Goal: Task Accomplishment & Management: Manage account settings

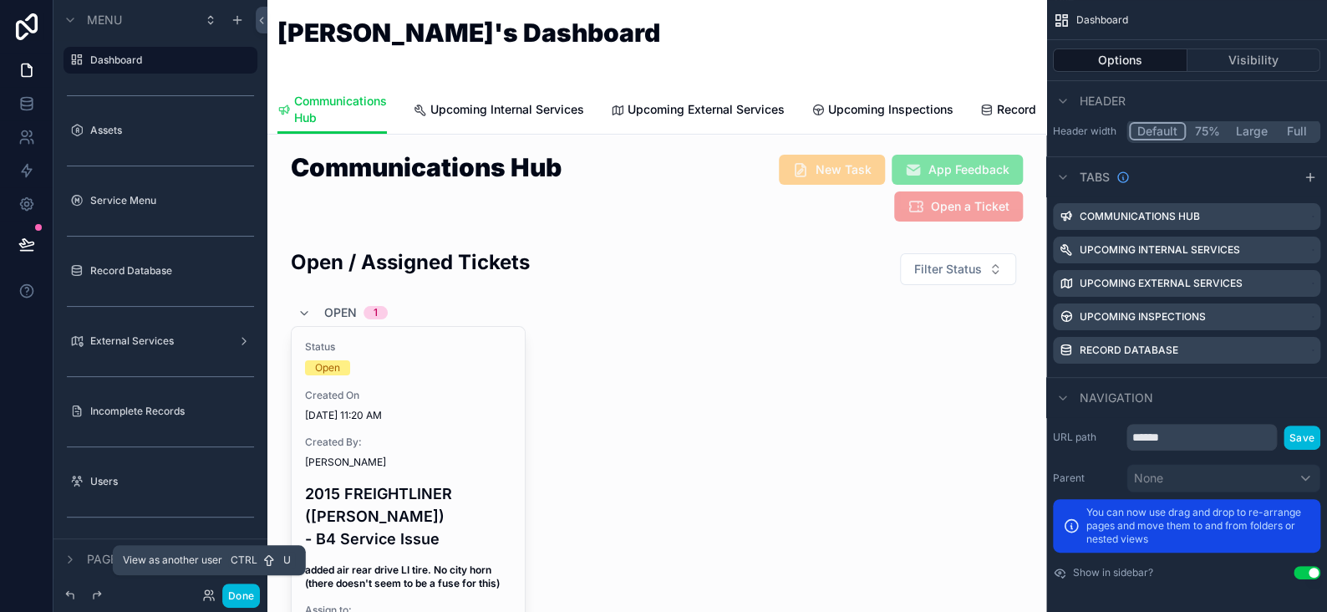
click at [206, 595] on icon at bounding box center [208, 594] width 13 height 13
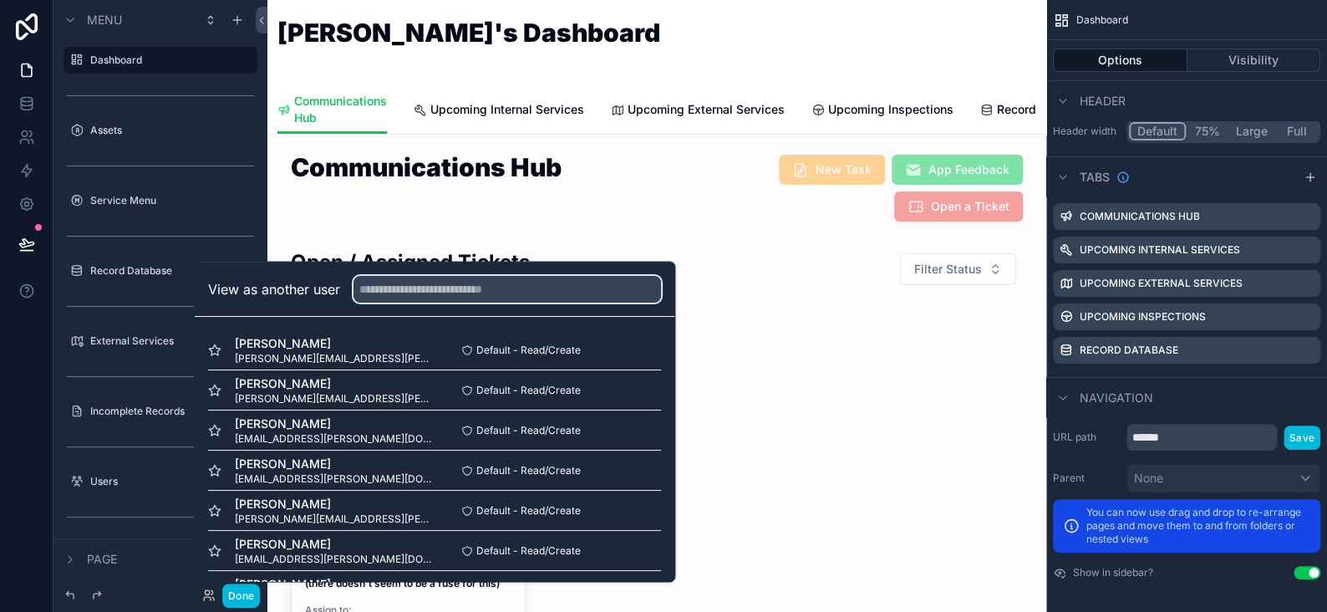
click at [382, 293] on input "text" at bounding box center [508, 288] width 308 height 27
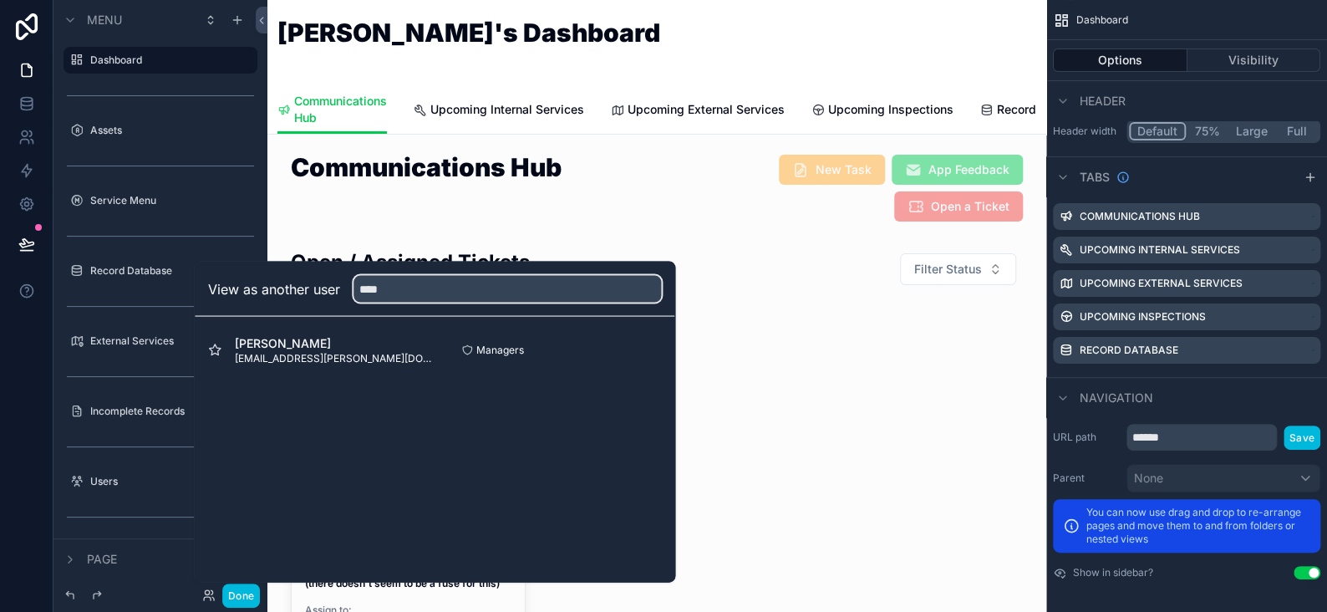
type input "****"
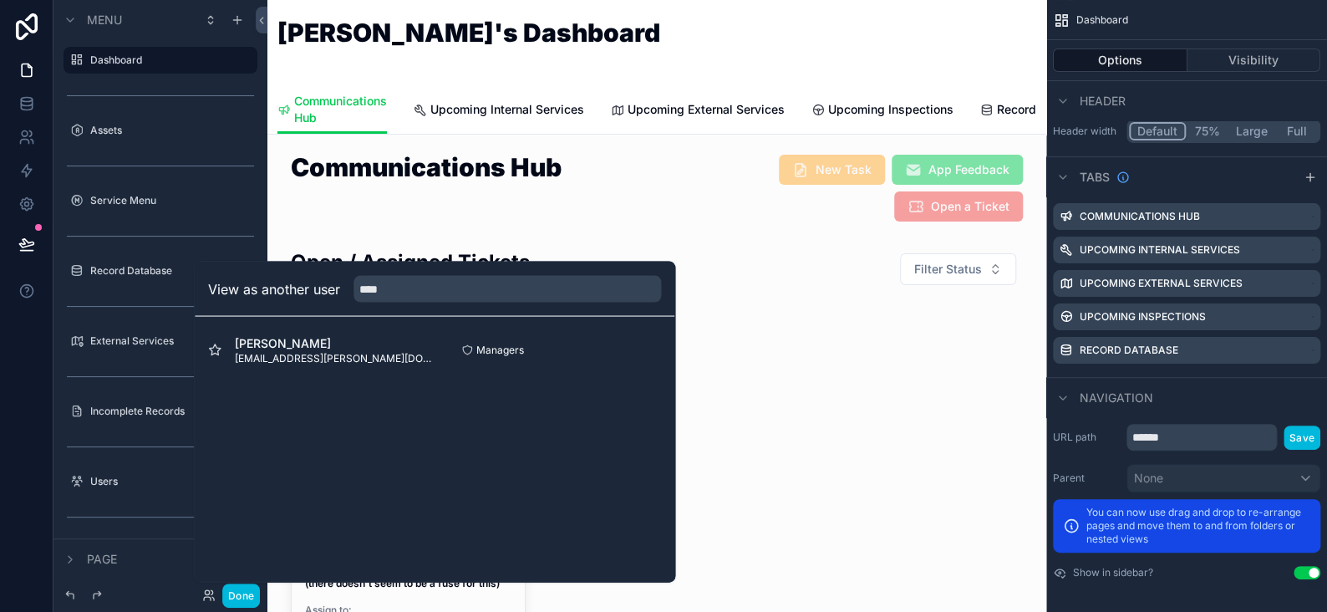
click at [0, 0] on button "Select" at bounding box center [0, 0] width 0 height 0
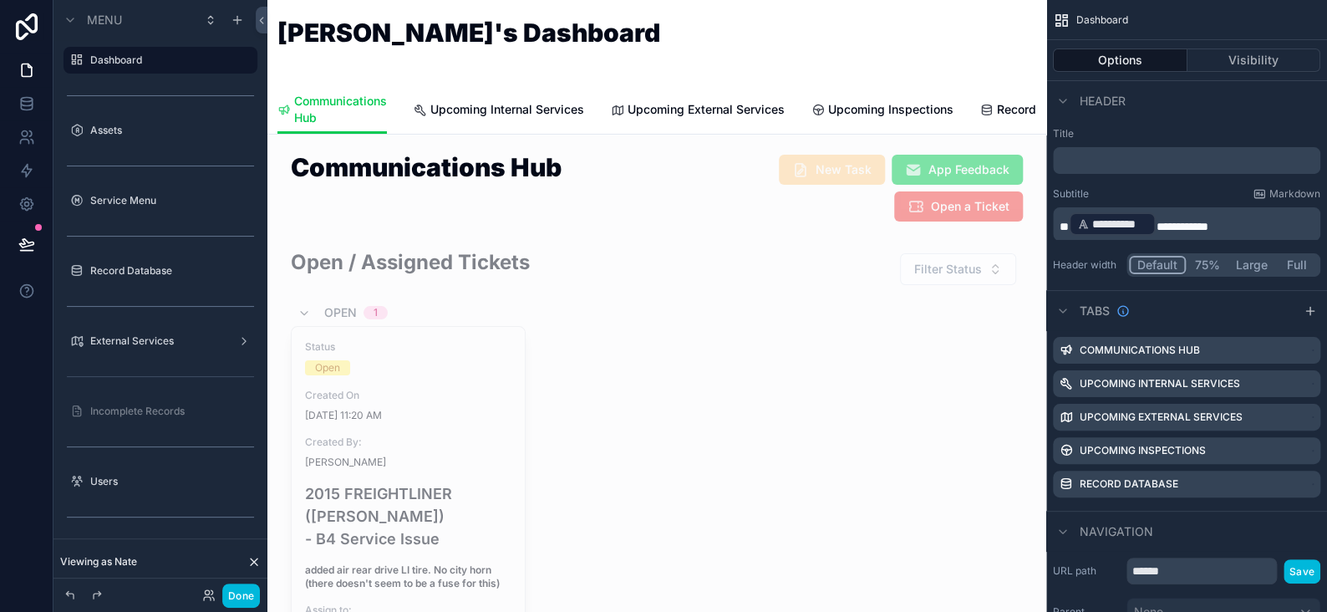
click at [255, 594] on button "Done" at bounding box center [241, 595] width 38 height 24
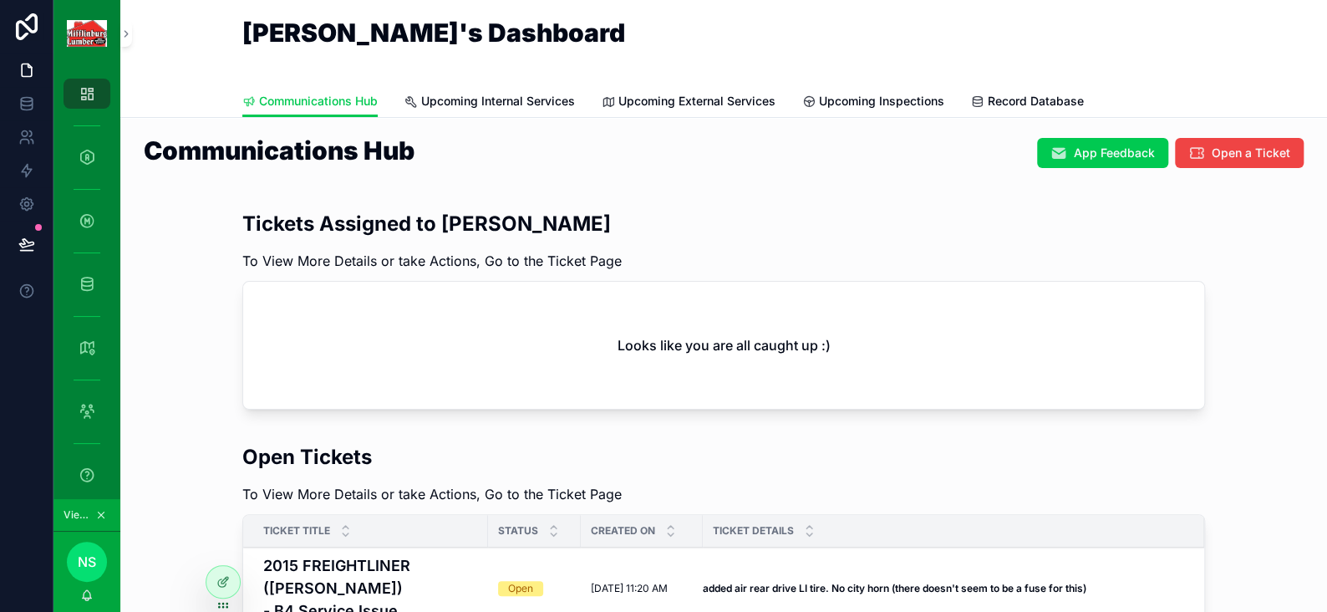
click at [226, 585] on icon at bounding box center [222, 581] width 13 height 13
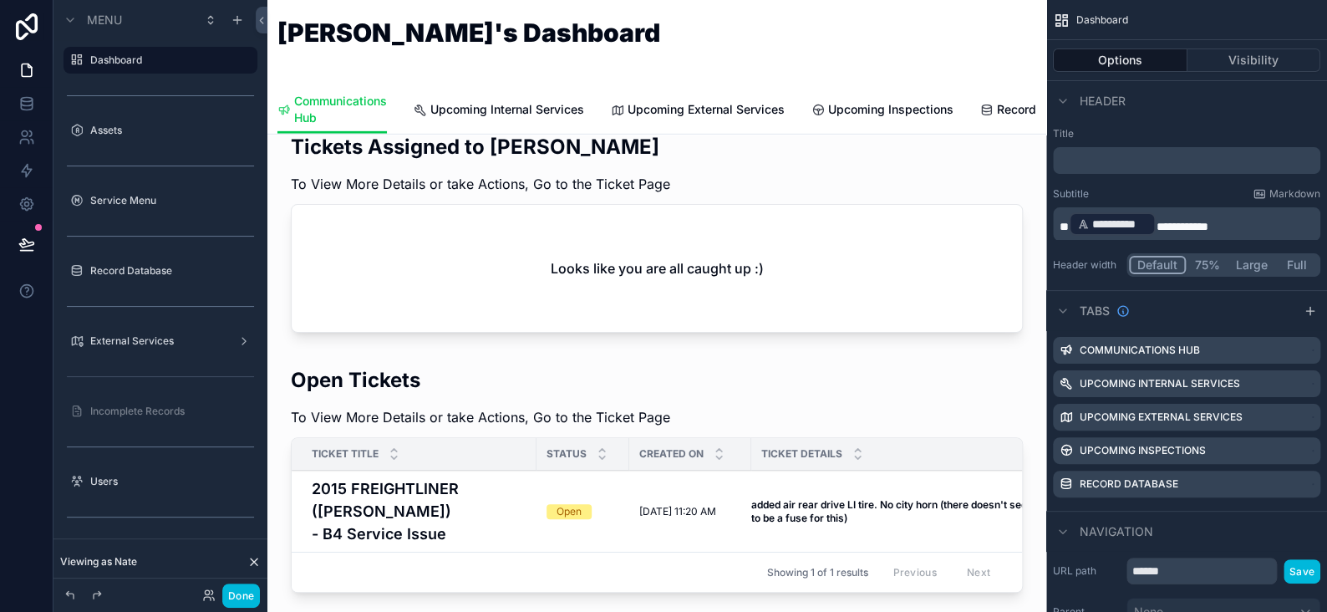
scroll to position [2758, 0]
click at [350, 359] on div "scrollable content" at bounding box center [657, 482] width 752 height 247
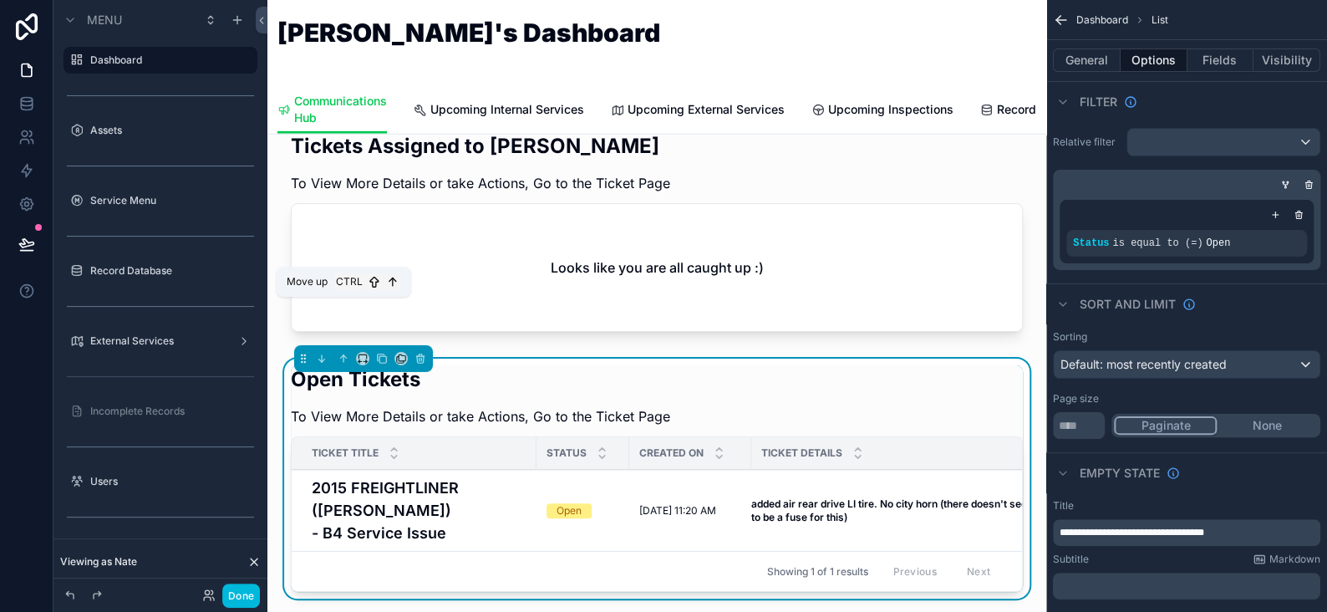
click at [342, 353] on icon "scrollable content" at bounding box center [344, 359] width 12 height 12
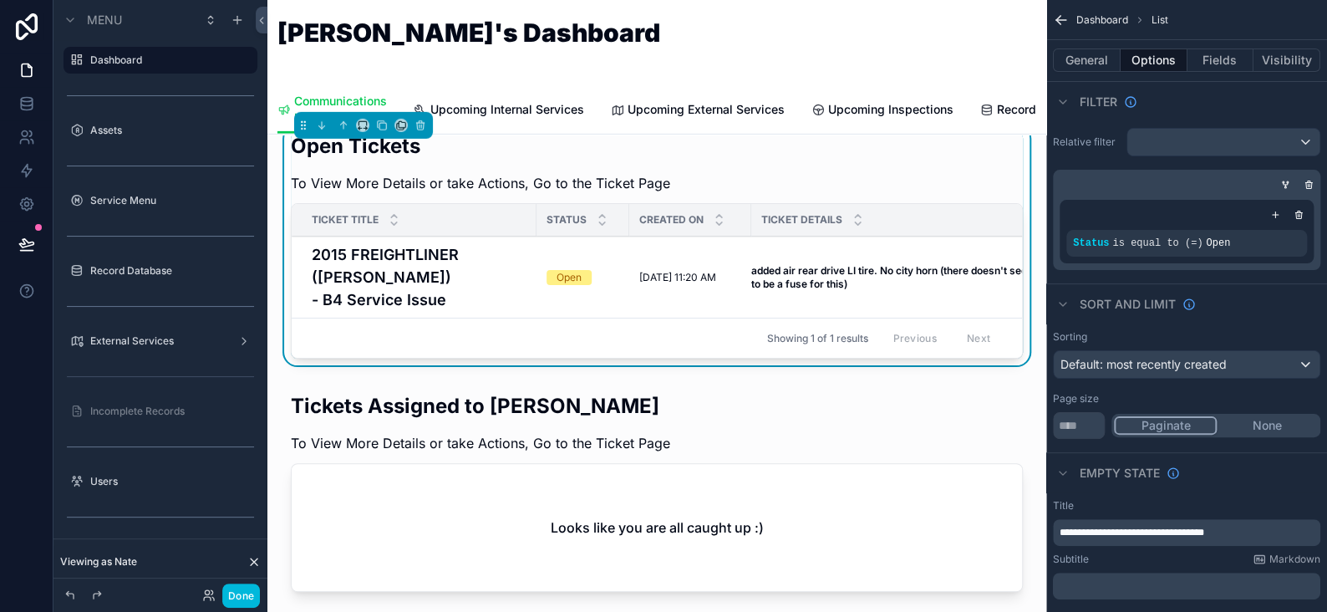
click at [254, 594] on button "Done" at bounding box center [241, 595] width 38 height 24
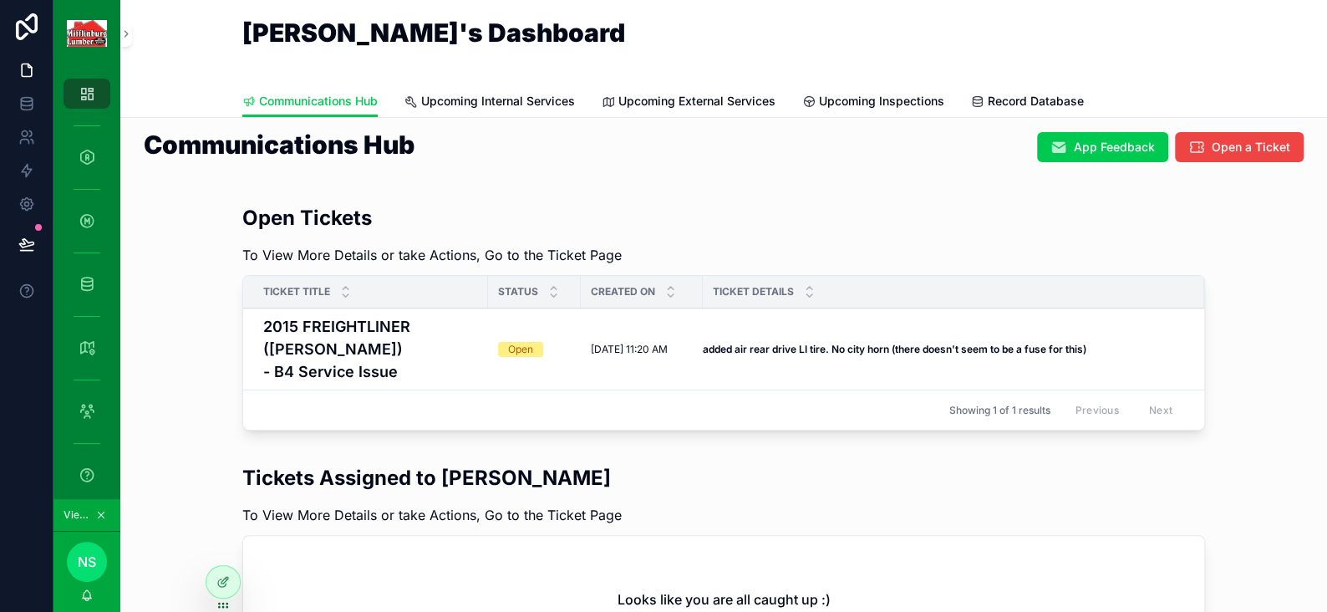
scroll to position [0, 0]
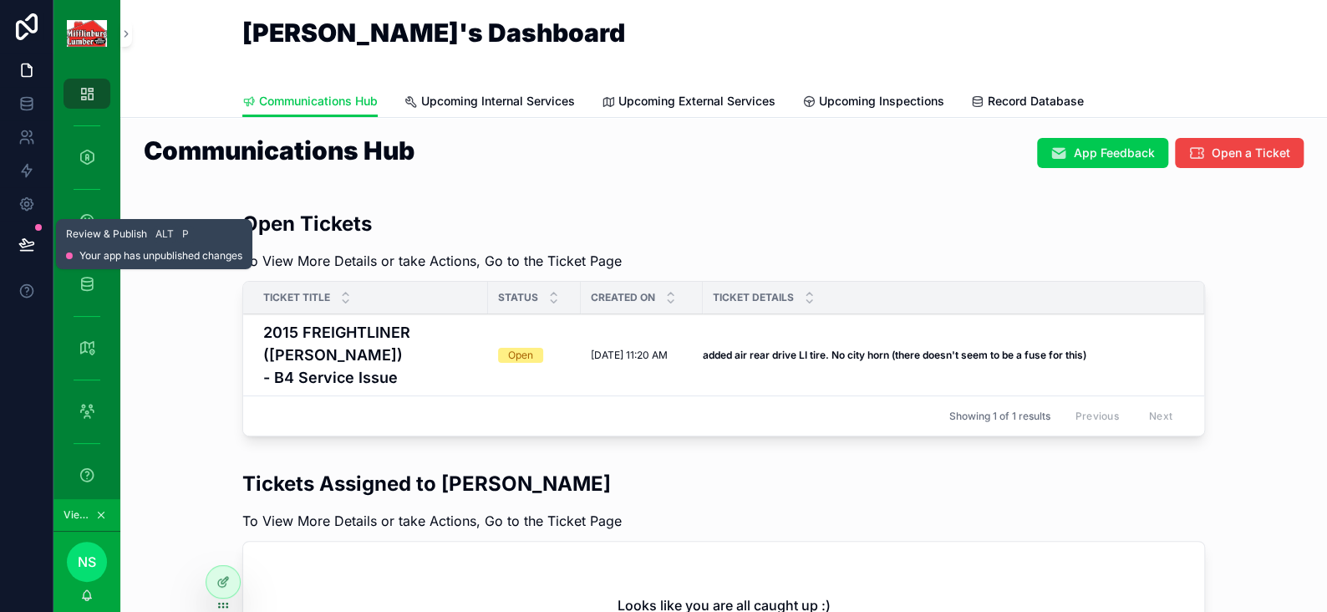
click at [28, 243] on icon at bounding box center [26, 244] width 17 height 17
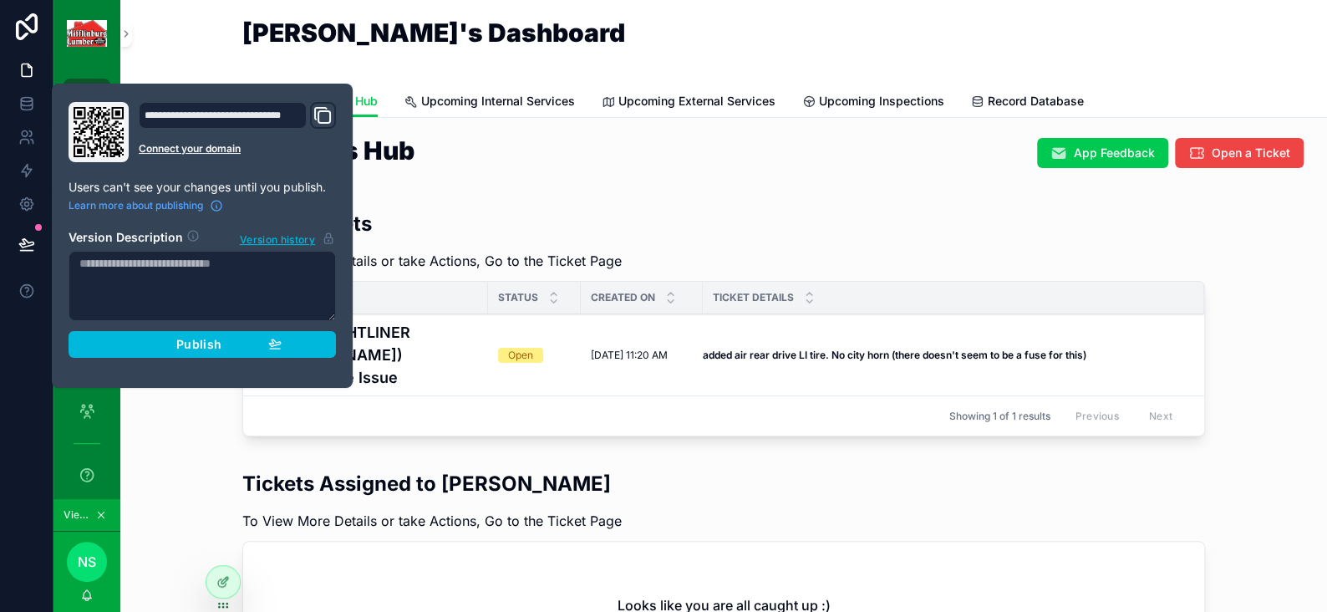
click at [178, 332] on button "Publish" at bounding box center [202, 344] width 267 height 27
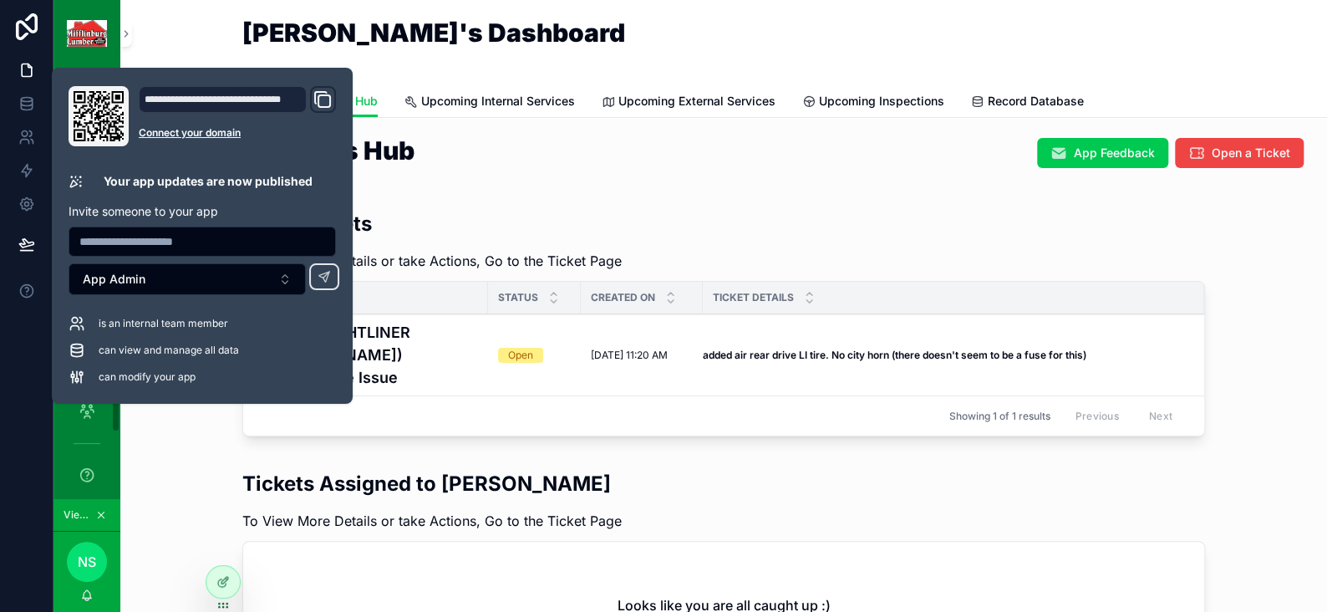
click at [35, 396] on div at bounding box center [26, 306] width 53 height 612
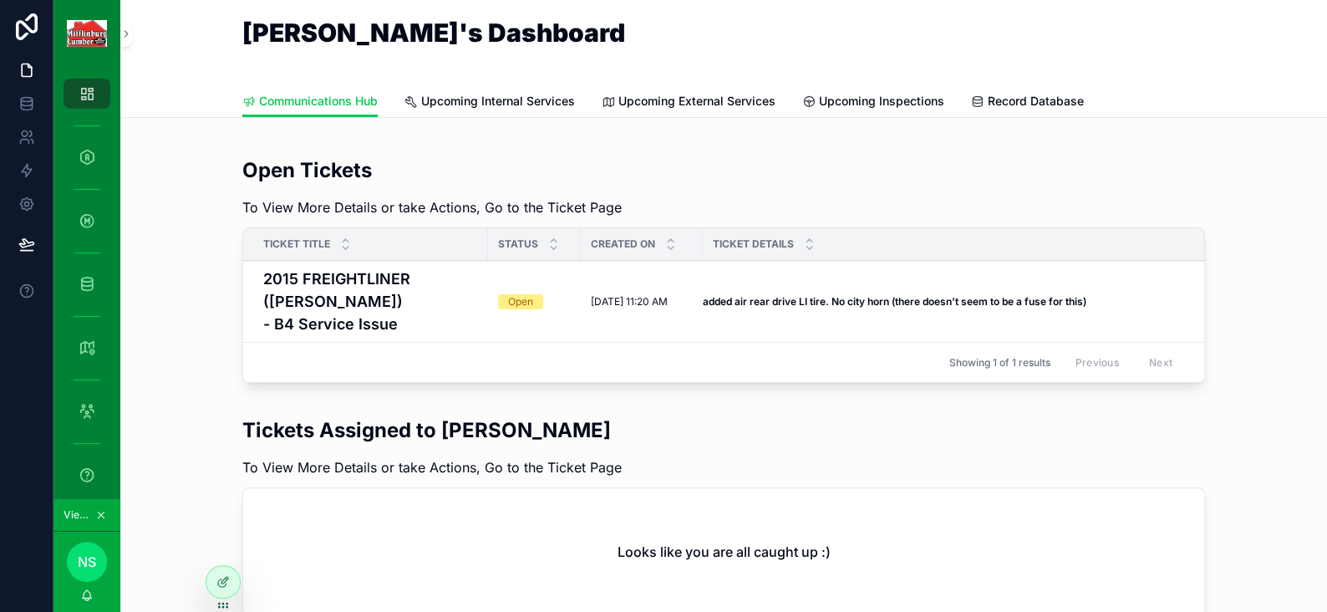
scroll to position [84, 0]
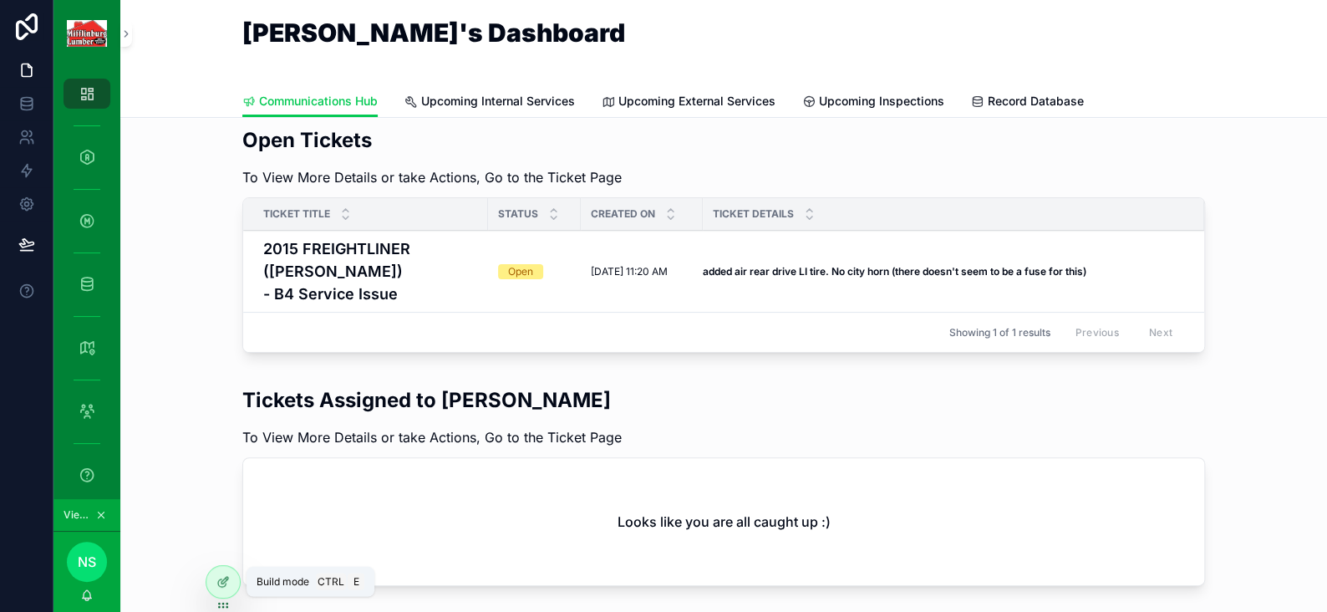
click at [218, 573] on div at bounding box center [222, 582] width 33 height 32
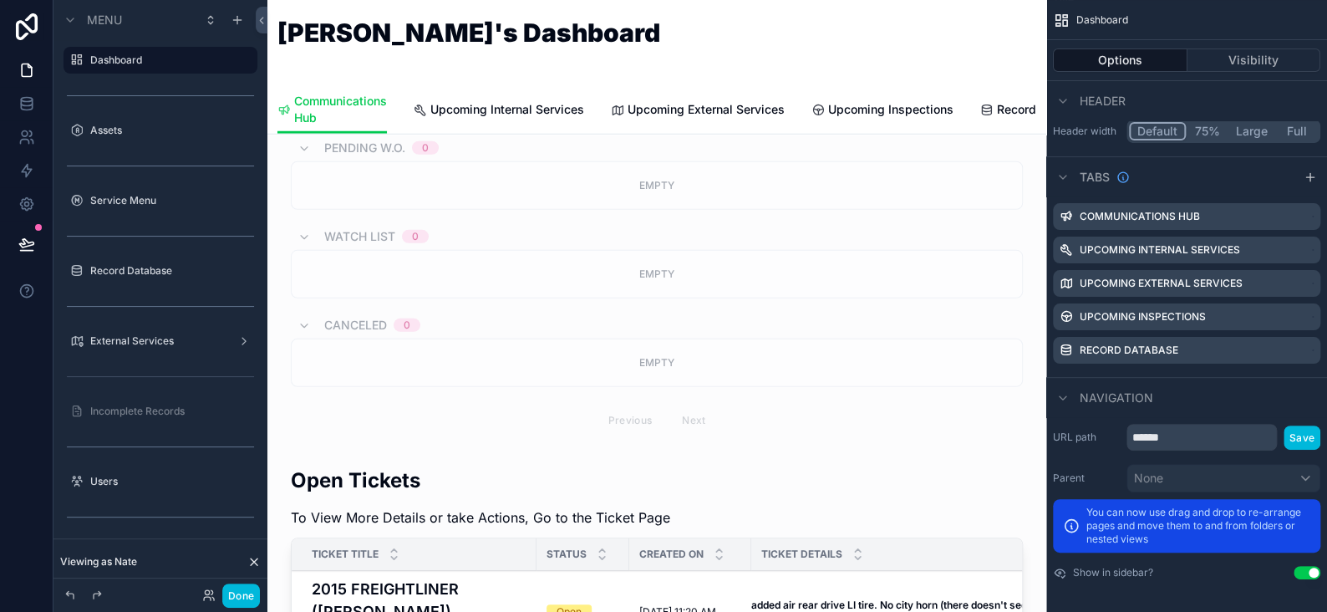
scroll to position [2675, 0]
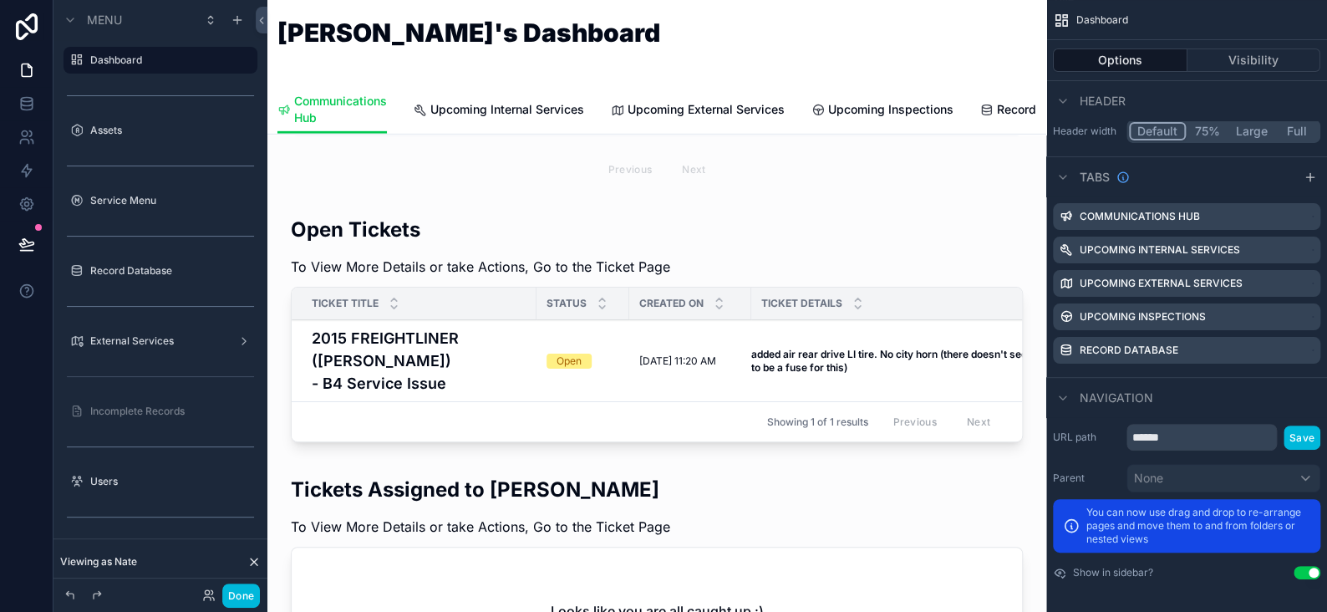
click at [926, 209] on div "scrollable content" at bounding box center [657, 332] width 752 height 247
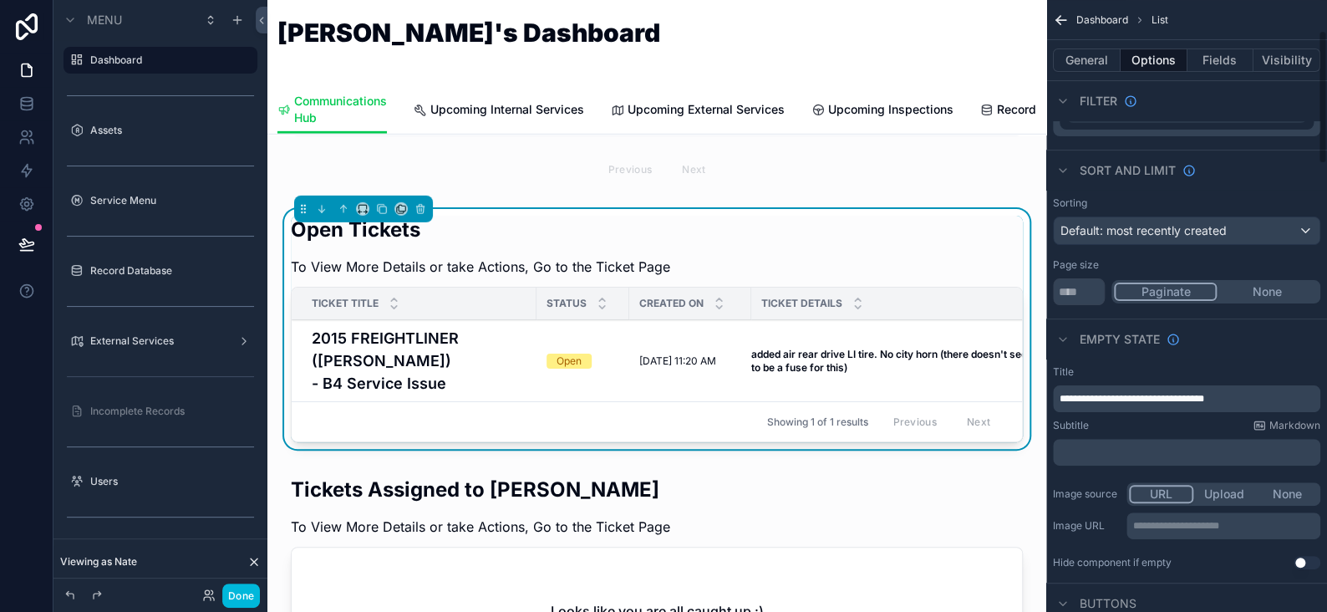
scroll to position [468, 0]
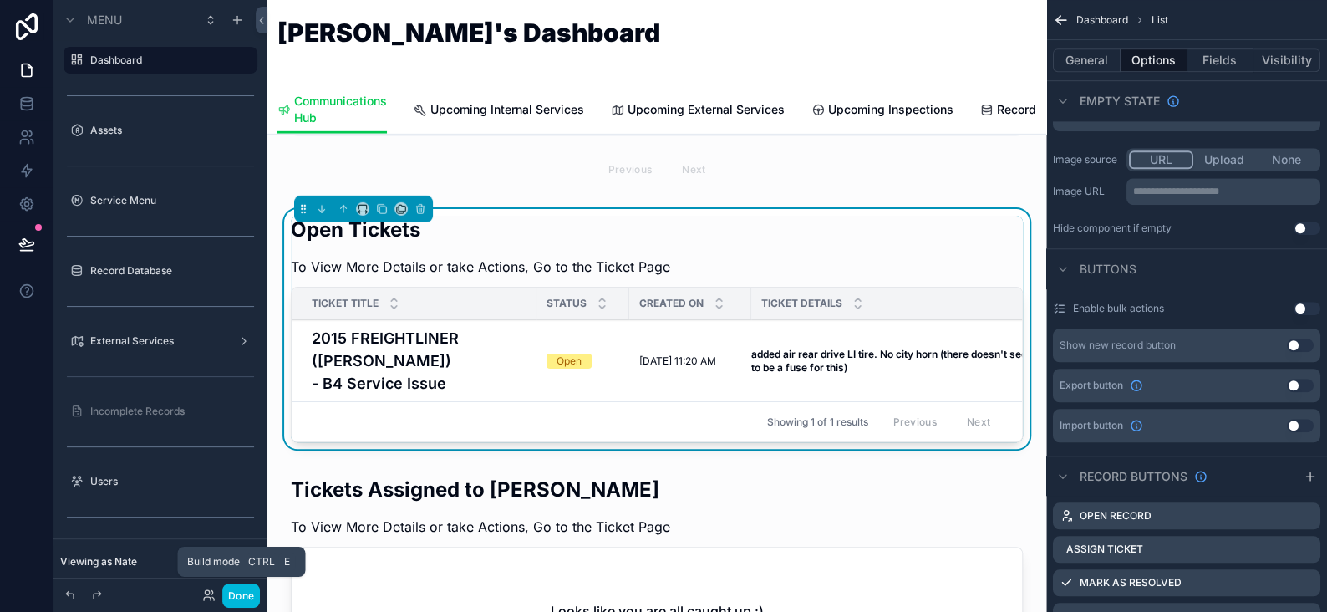
click at [255, 593] on button "Done" at bounding box center [241, 595] width 38 height 24
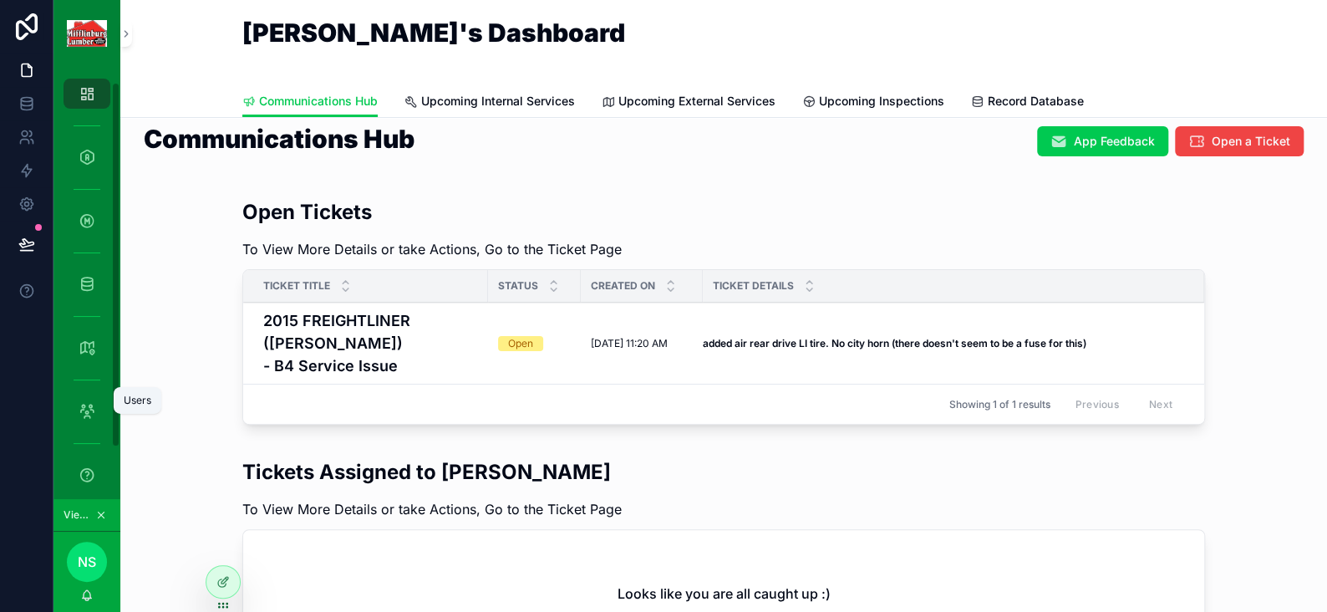
scroll to position [79, 0]
click at [87, 430] on icon "scrollable content" at bounding box center [87, 429] width 17 height 17
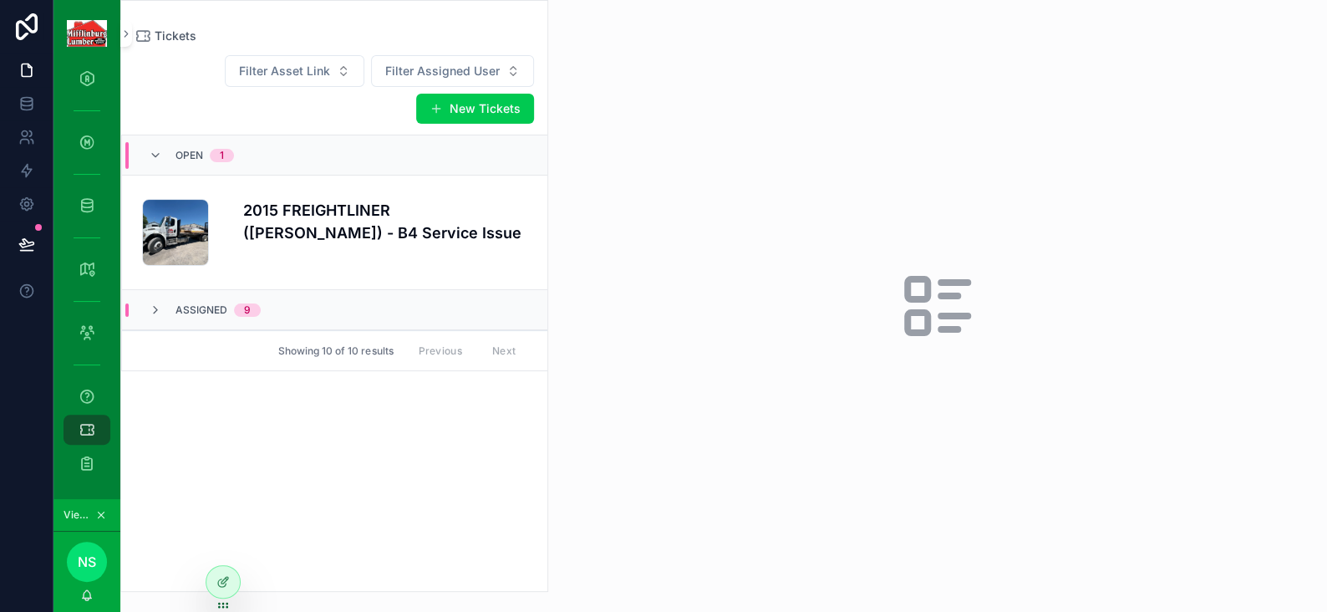
click at [414, 235] on h4 "2015 FREIGHTLINER ([PERSON_NAME]) - B4 Service Issue" at bounding box center [385, 221] width 284 height 45
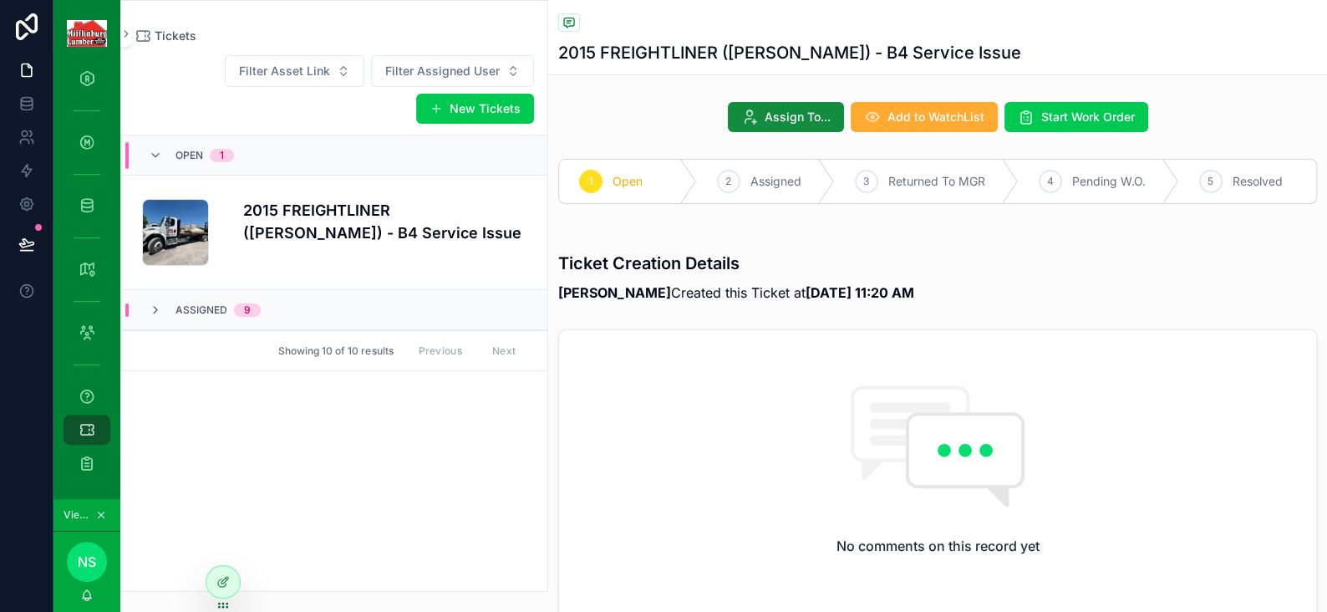
click at [214, 590] on div at bounding box center [222, 582] width 33 height 32
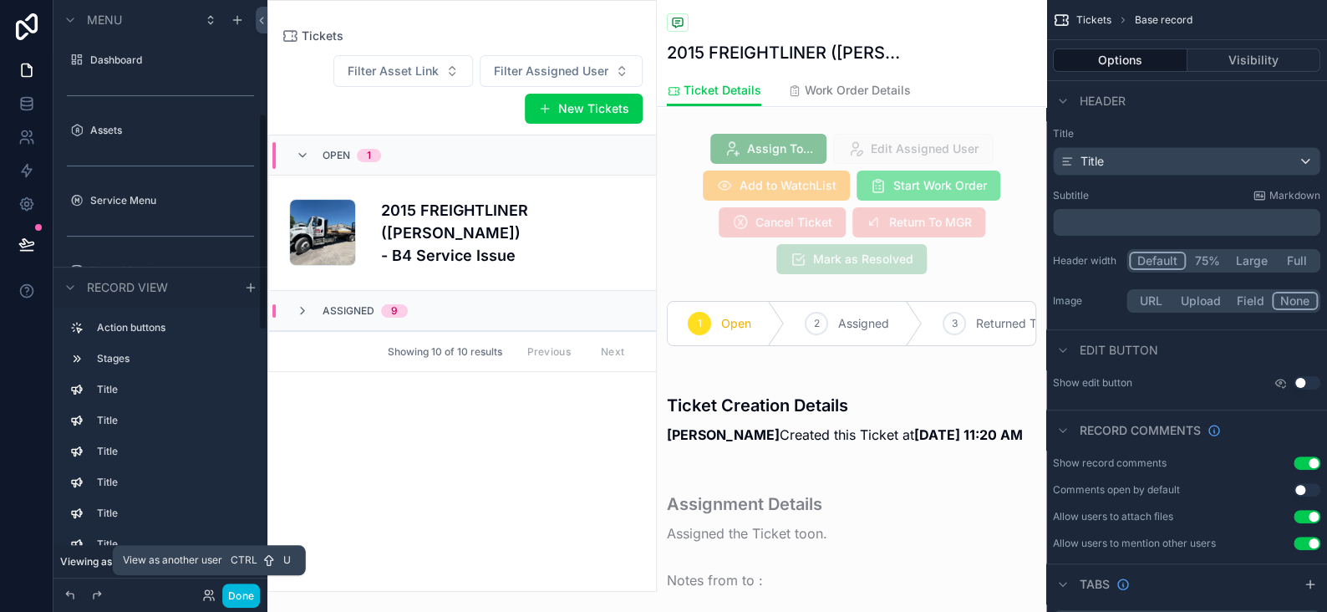
scroll to position [306, 0]
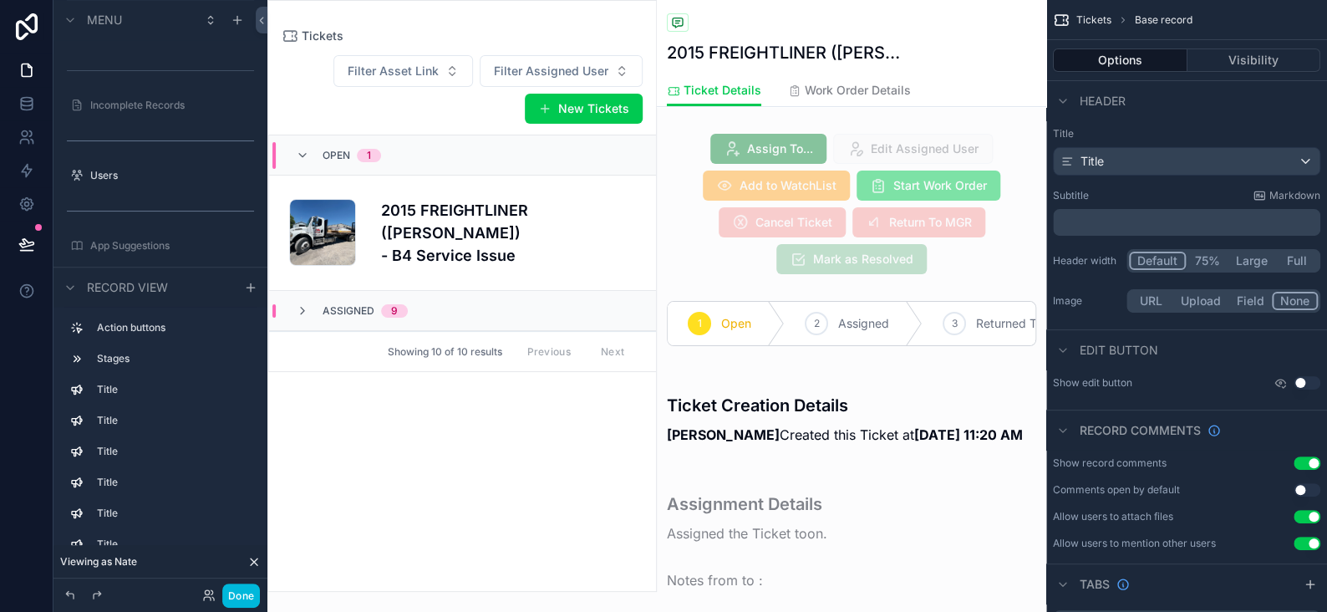
click at [812, 230] on div "scrollable content" at bounding box center [851, 204] width 389 height 154
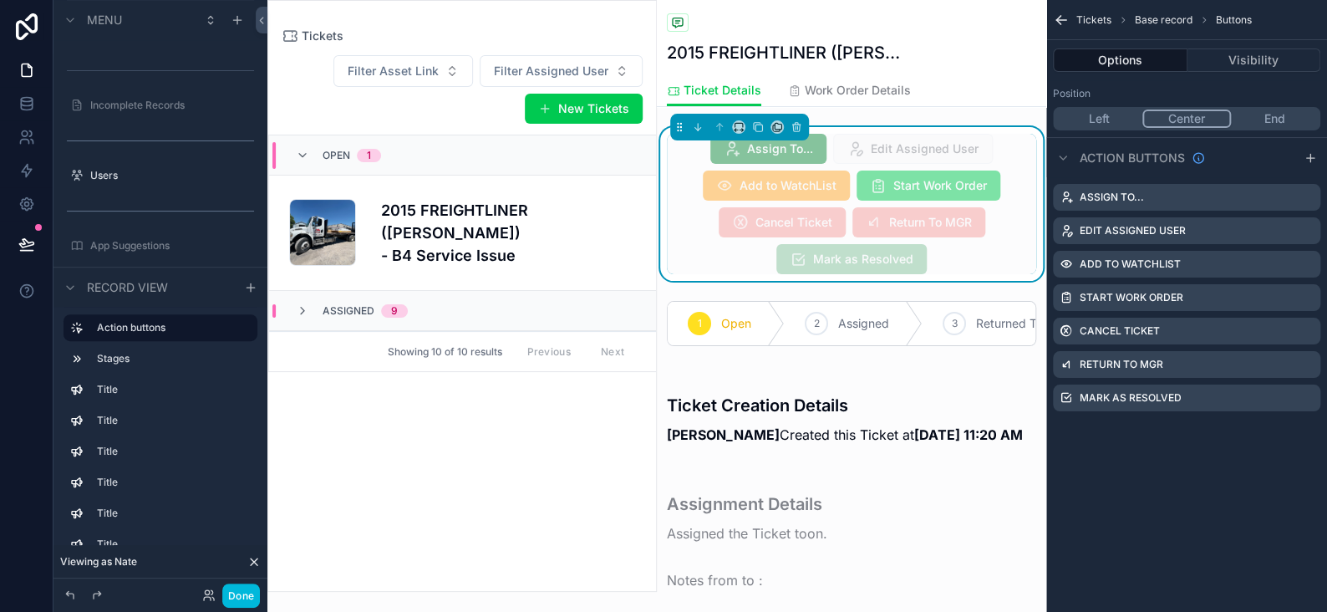
click at [0, 0] on icon "scrollable content" at bounding box center [0, 0] width 0 height 0
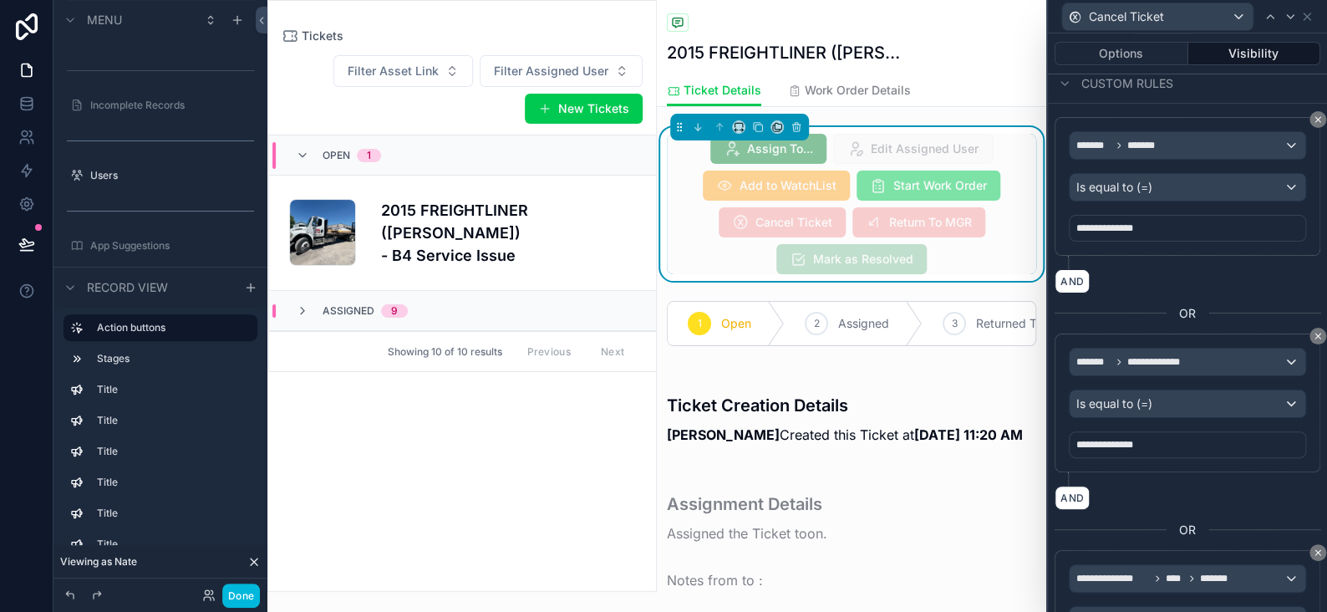
scroll to position [96, 0]
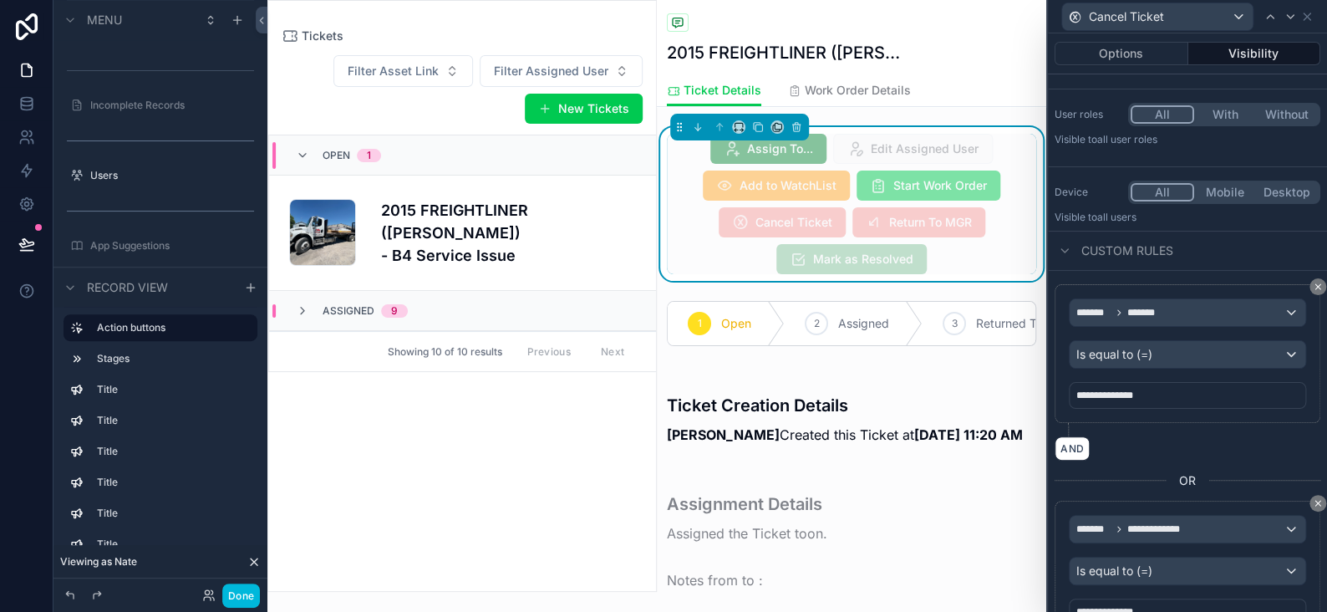
click at [1223, 51] on button "Visibility" at bounding box center [1255, 53] width 133 height 23
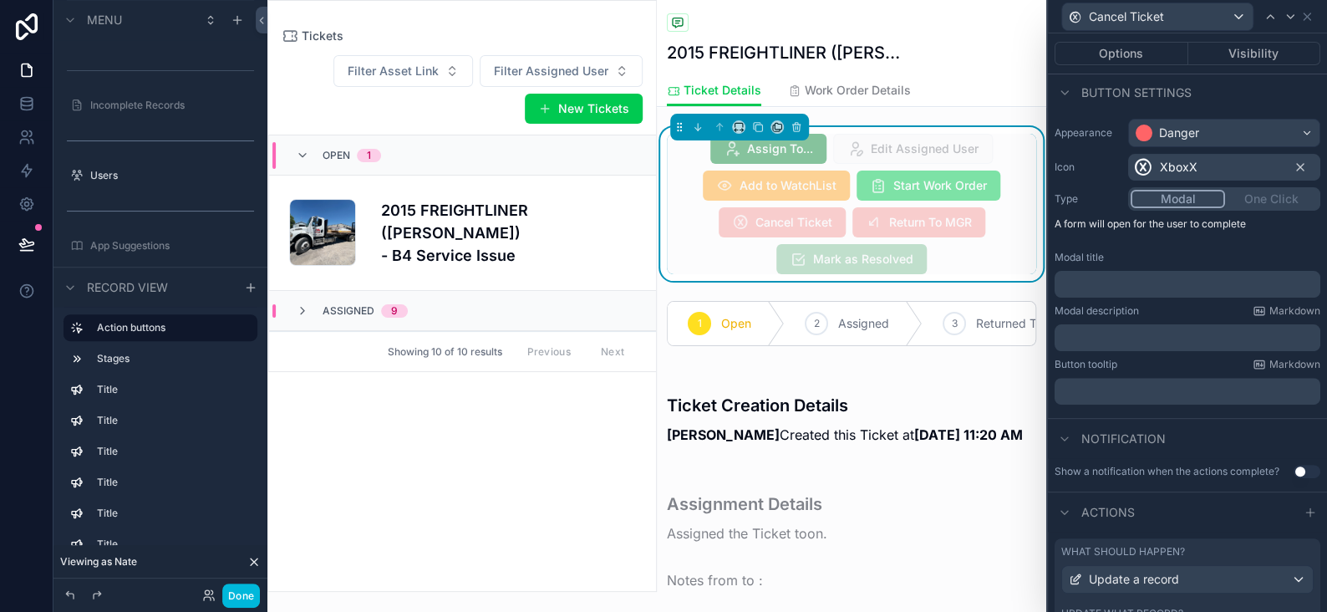
click at [1223, 51] on button "Visibility" at bounding box center [1255, 53] width 133 height 23
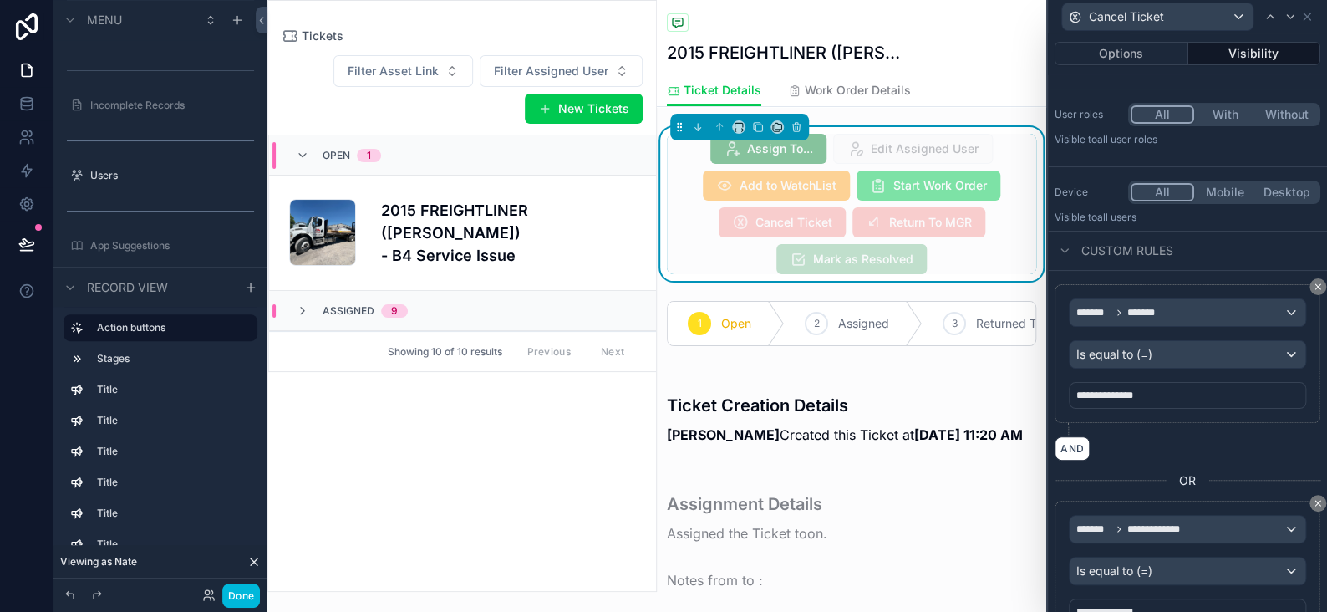
click at [1208, 54] on button "Visibility" at bounding box center [1255, 53] width 133 height 23
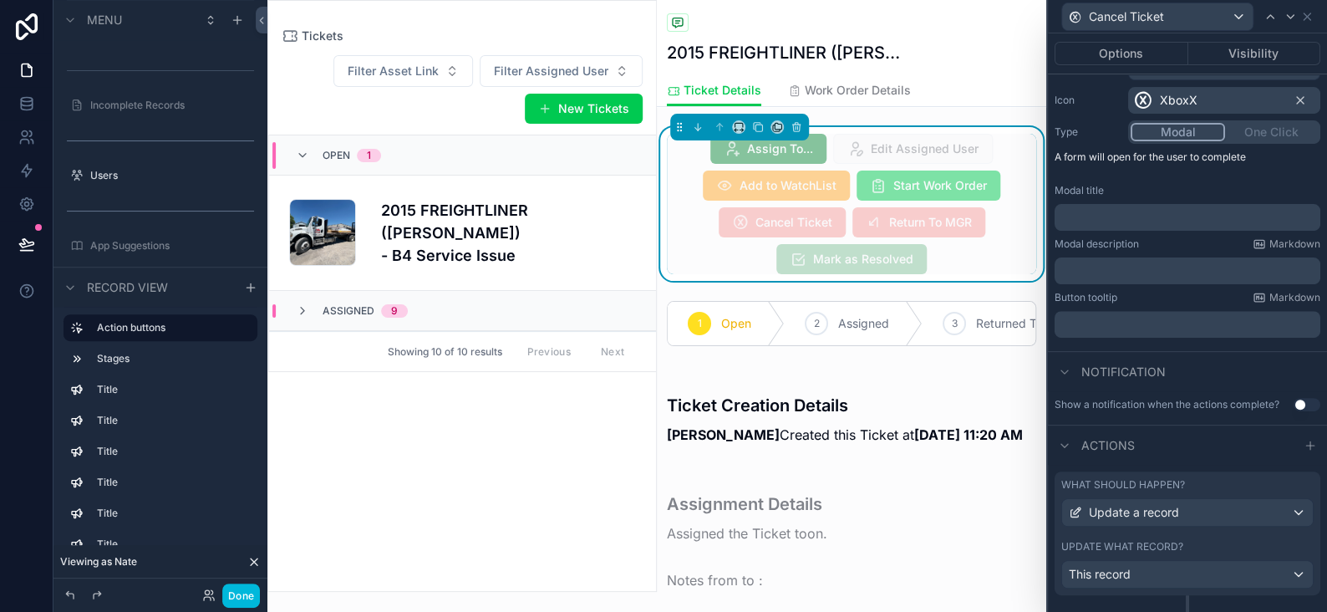
scroll to position [194, 0]
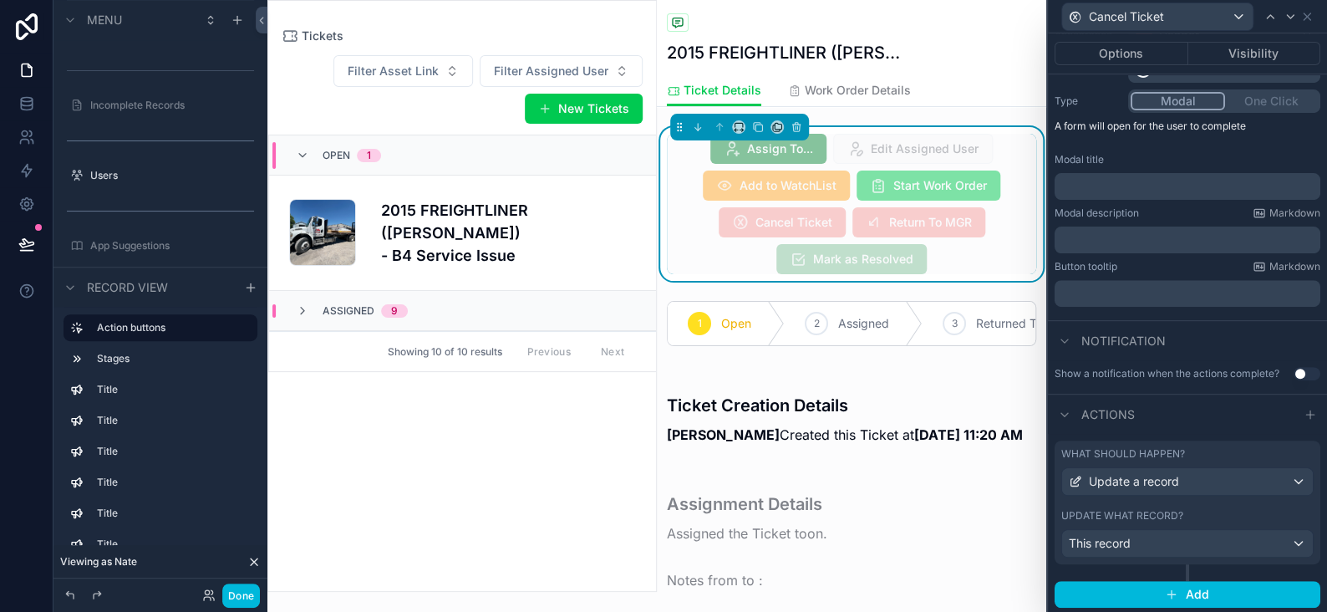
click at [1245, 49] on button "Visibility" at bounding box center [1255, 53] width 133 height 23
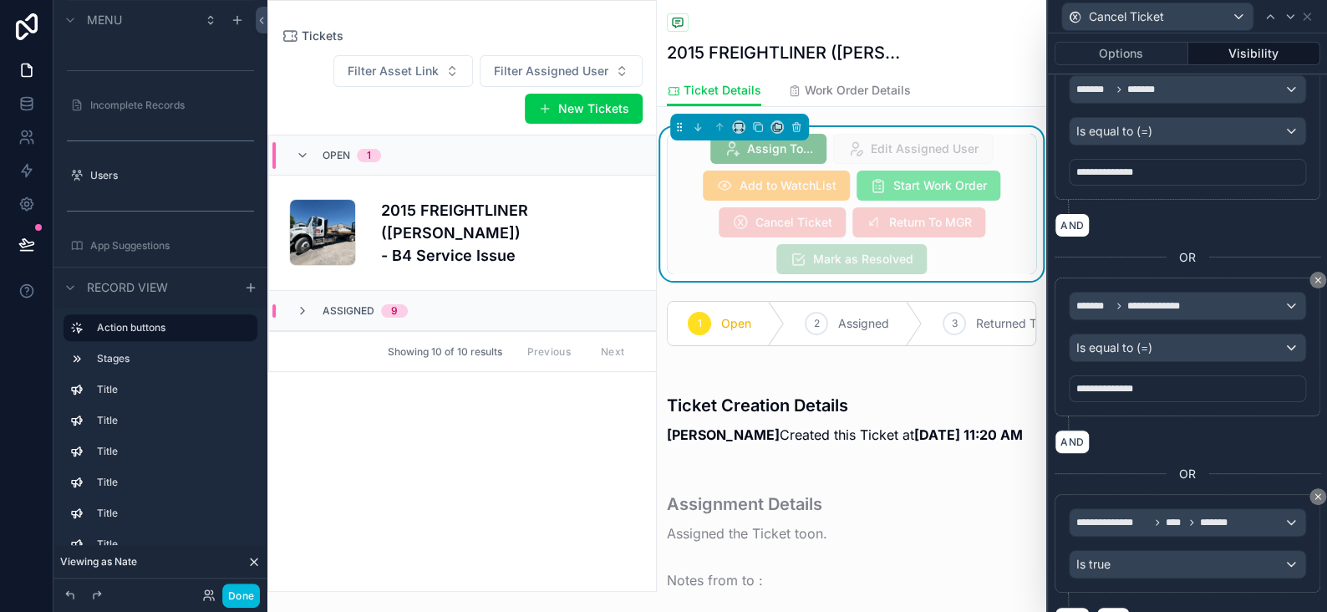
scroll to position [347, 0]
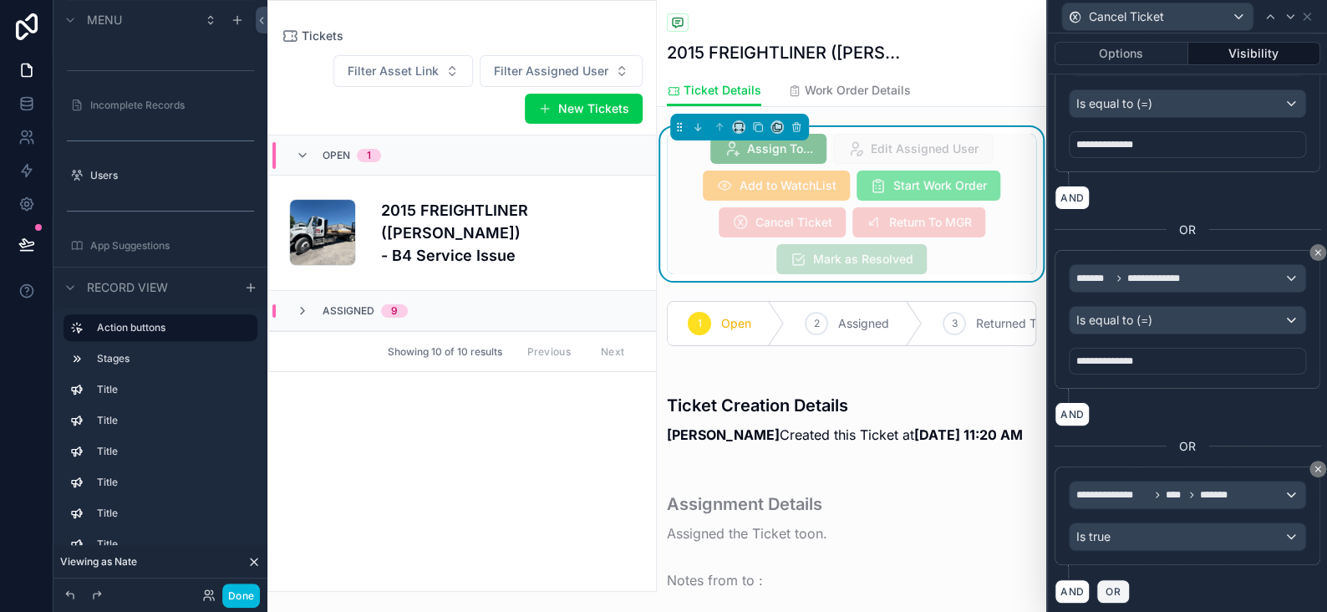
click at [1112, 588] on span "OR" at bounding box center [1113, 591] width 22 height 13
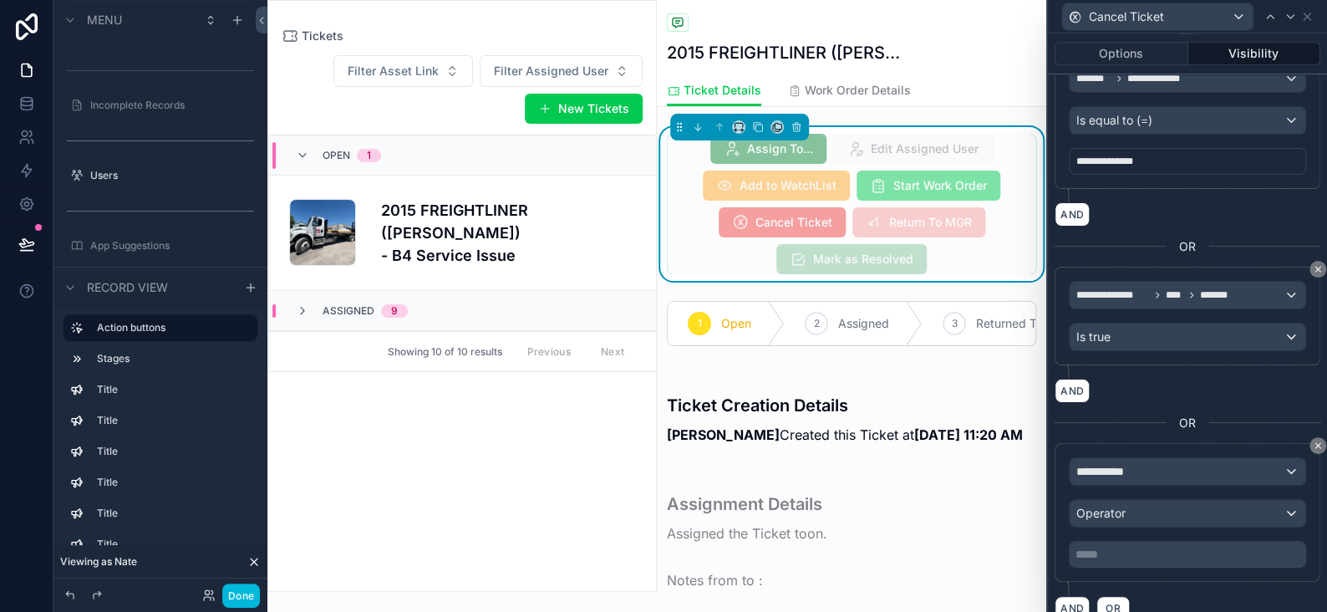
scroll to position [562, 0]
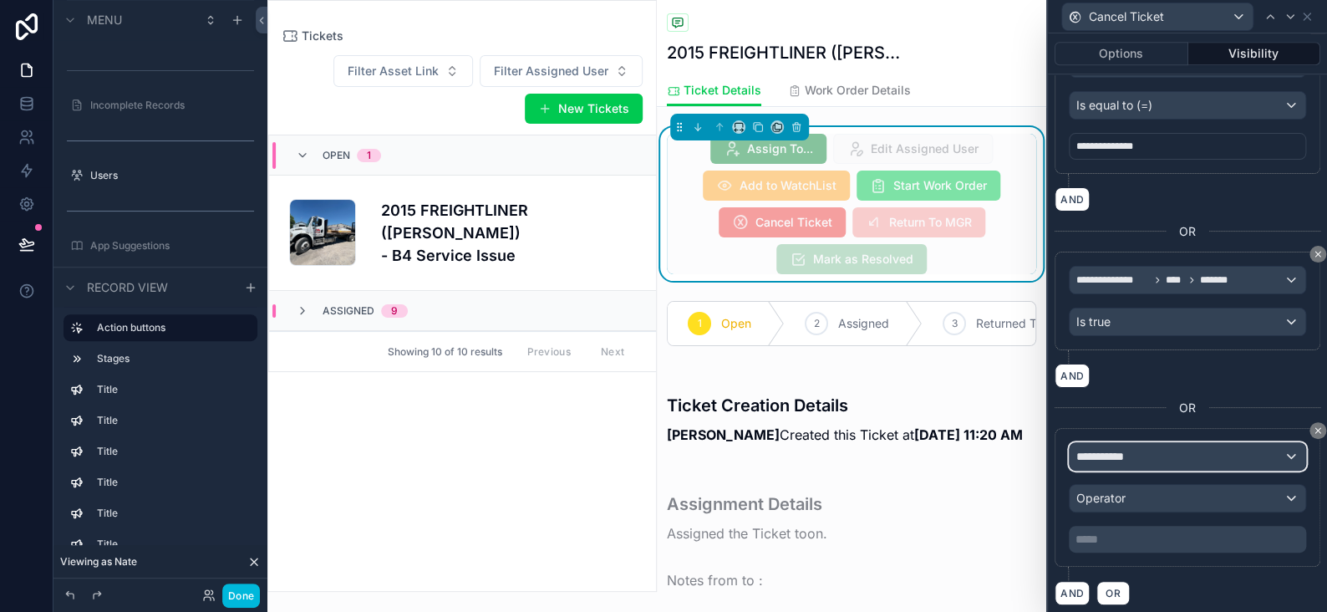
click at [1173, 451] on div "**********" at bounding box center [1188, 456] width 236 height 27
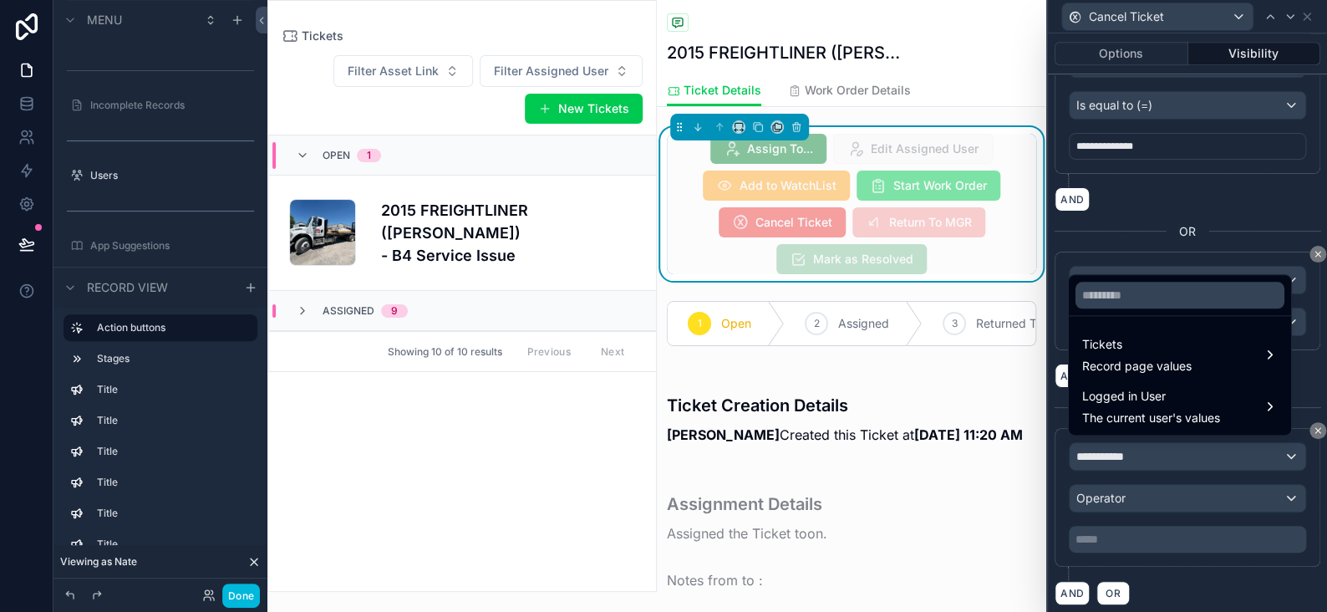
click at [1160, 388] on span "Logged in User" at bounding box center [1151, 396] width 138 height 20
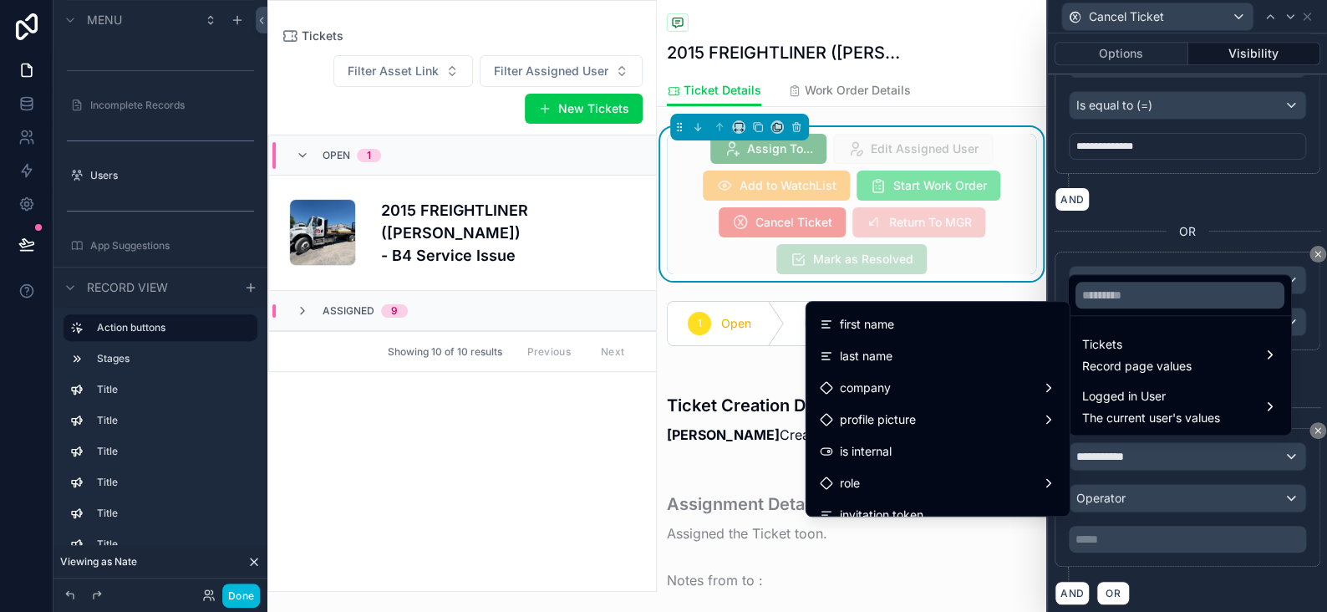
scroll to position [0, 0]
click at [834, 316] on div "id" at bounding box center [938, 320] width 237 height 20
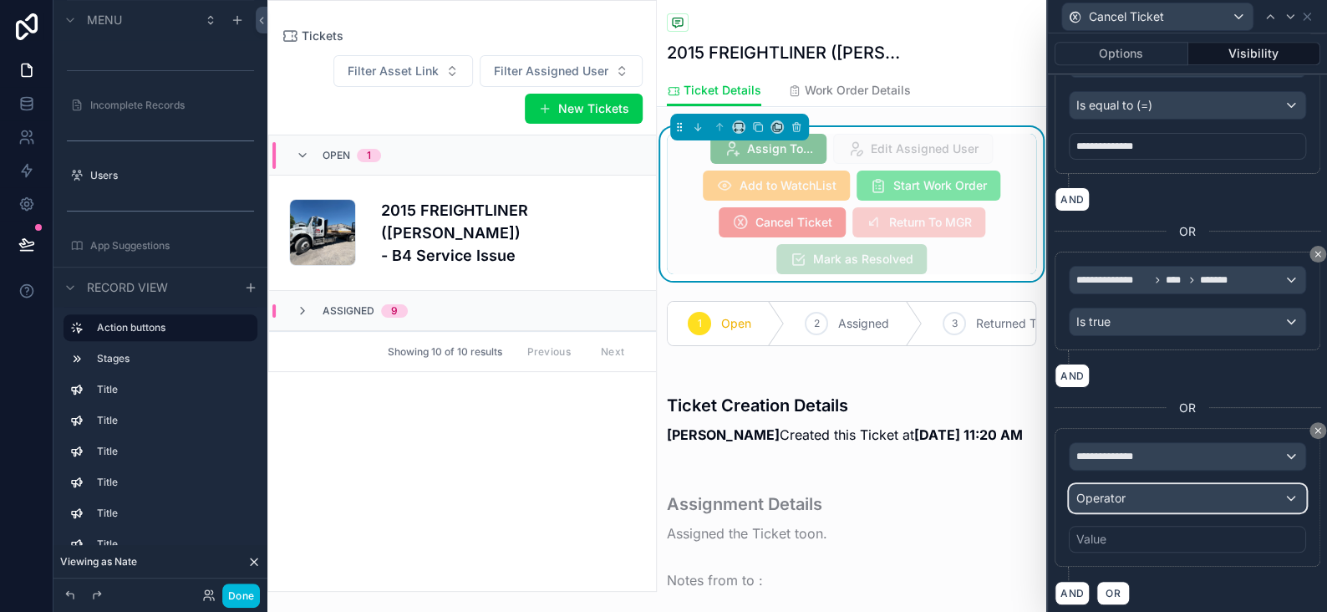
click at [1153, 487] on div "Operator" at bounding box center [1188, 498] width 236 height 27
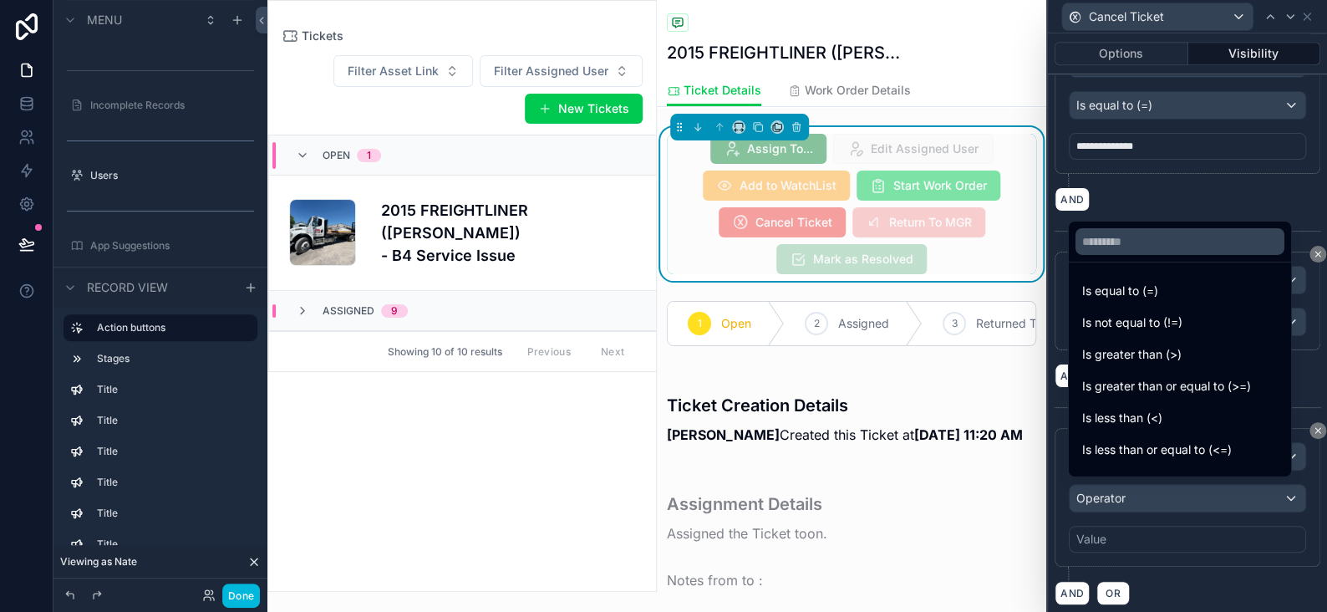
click at [1120, 290] on span "Is equal to (=)" at bounding box center [1120, 291] width 76 height 20
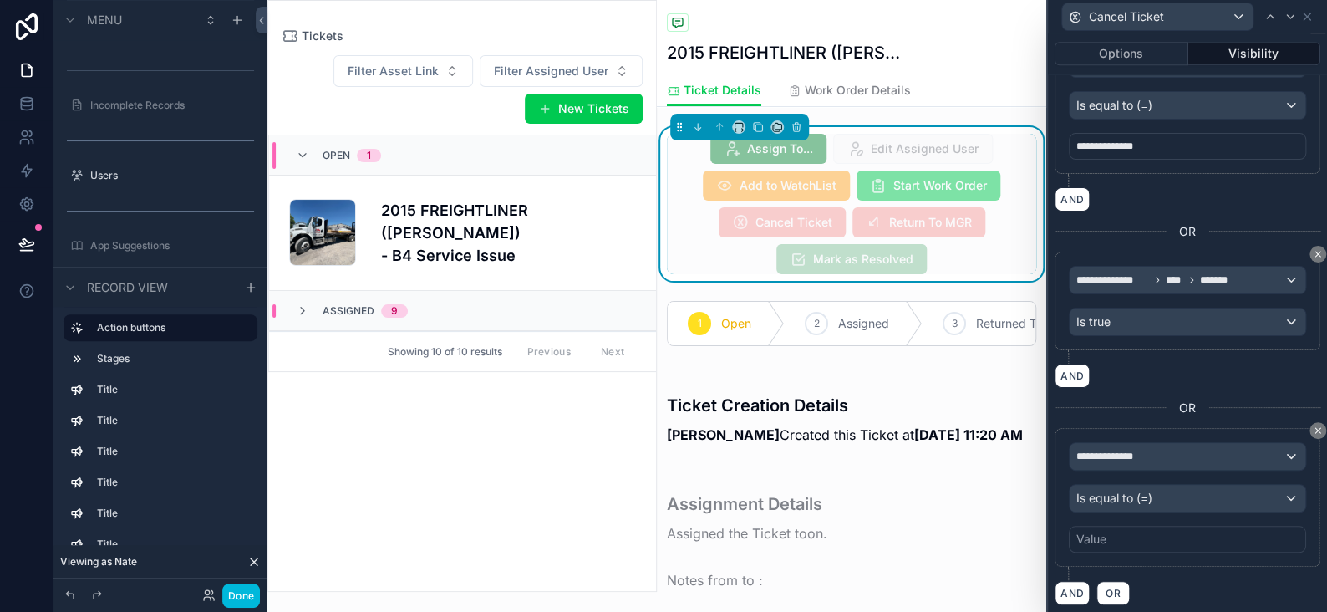
click at [1109, 531] on div "Value" at bounding box center [1187, 539] width 237 height 27
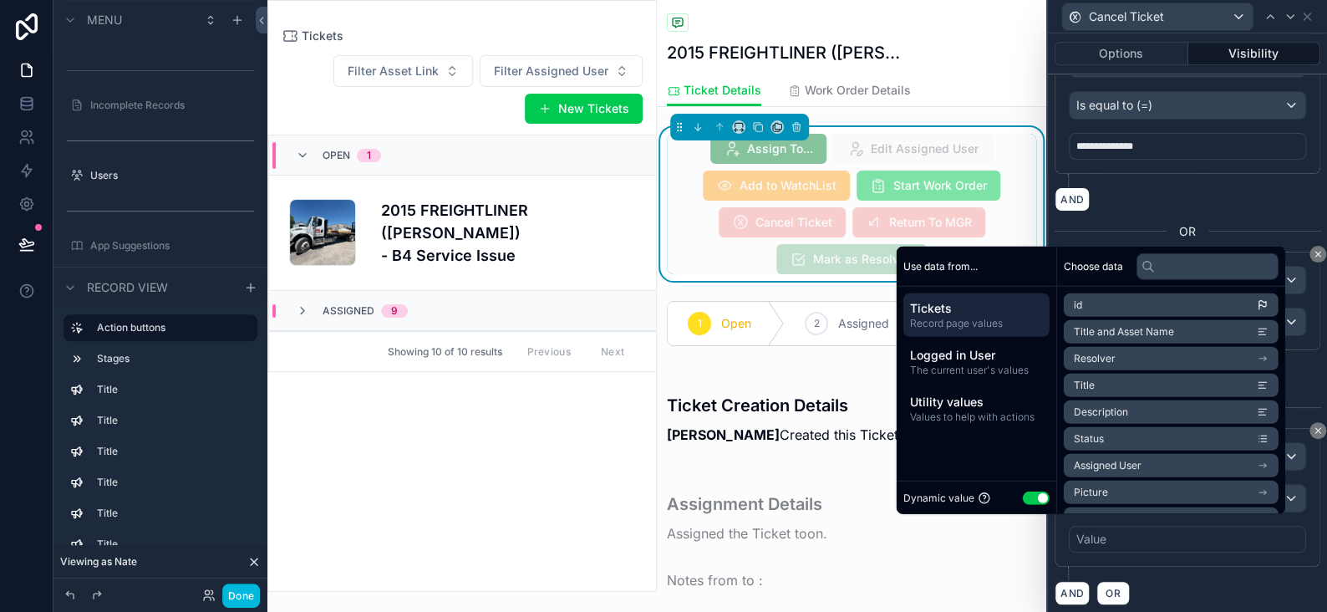
click at [1031, 496] on button "Use setting" at bounding box center [1036, 497] width 27 height 13
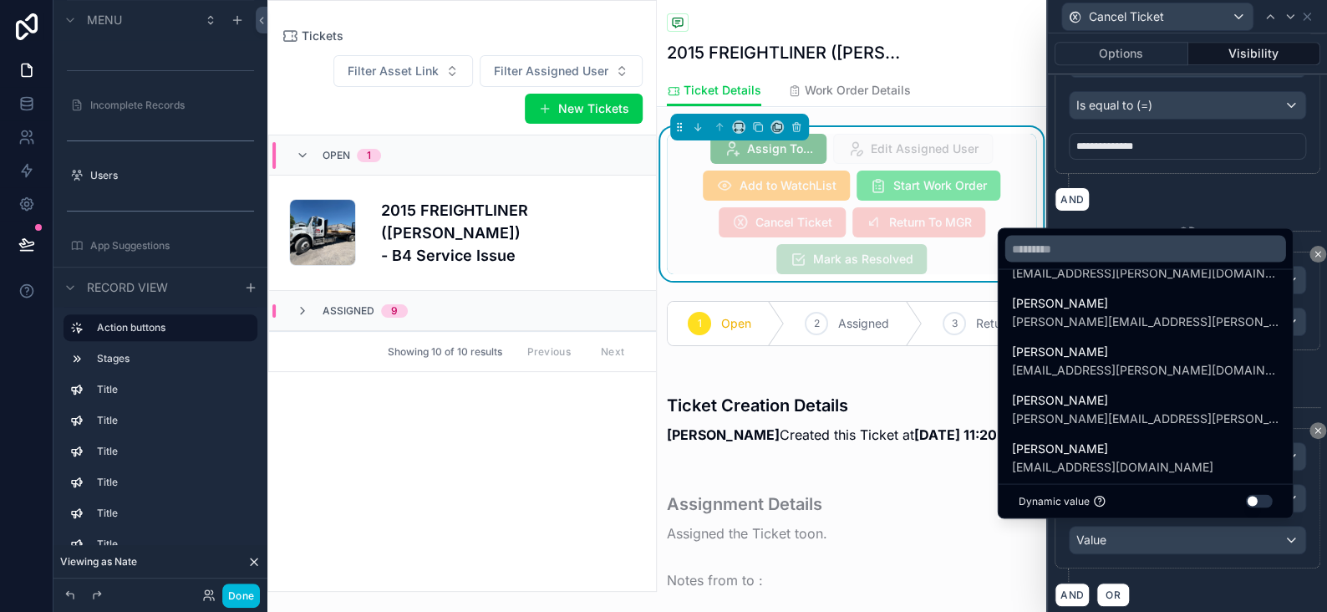
scroll to position [334, 0]
click at [1091, 449] on span "[PERSON_NAME]" at bounding box center [1145, 448] width 267 height 20
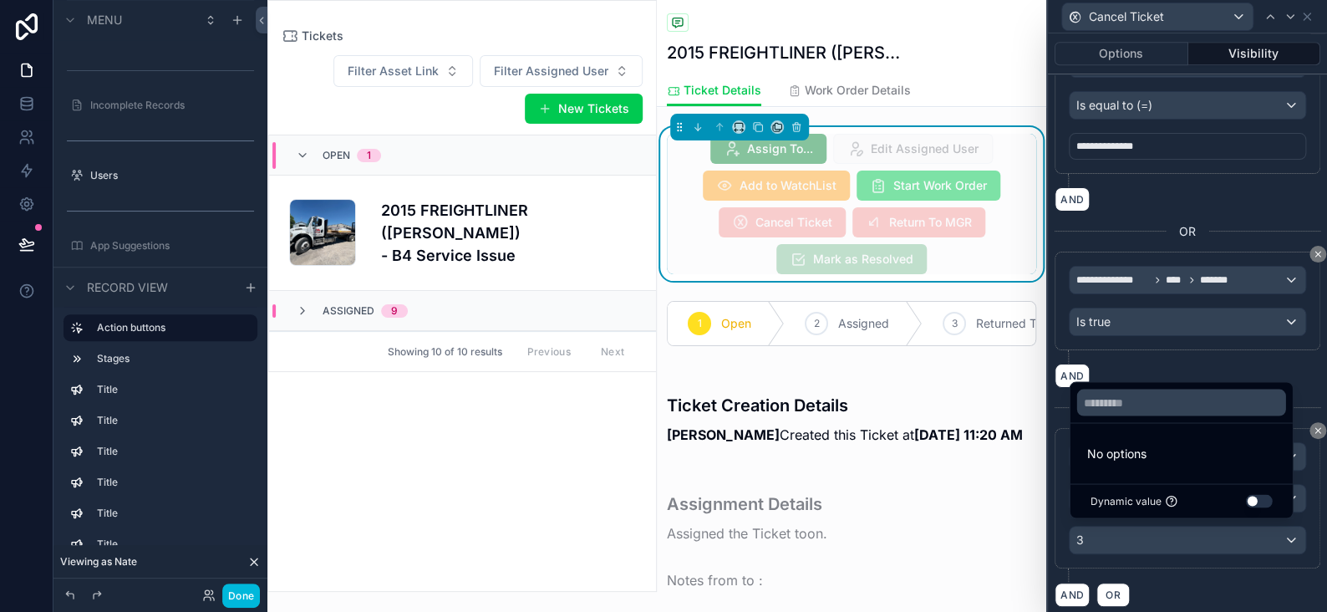
scroll to position [0, 0]
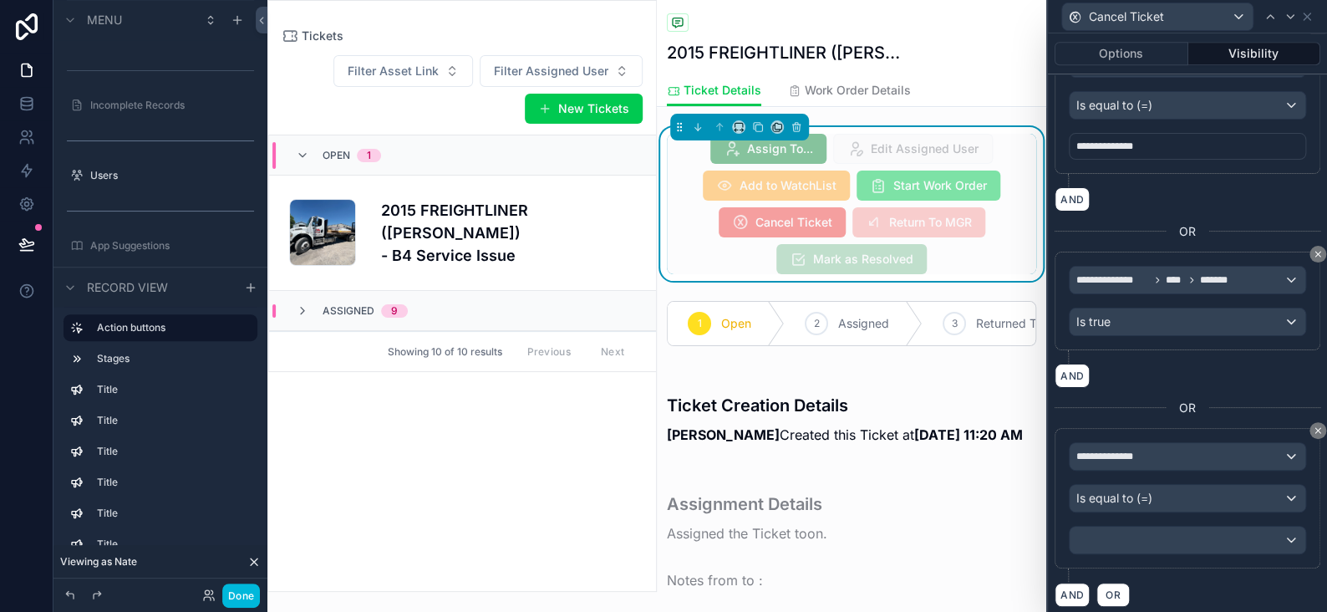
click at [1202, 583] on div "AND OR" at bounding box center [1188, 594] width 266 height 25
click at [243, 599] on button "Done" at bounding box center [241, 595] width 38 height 24
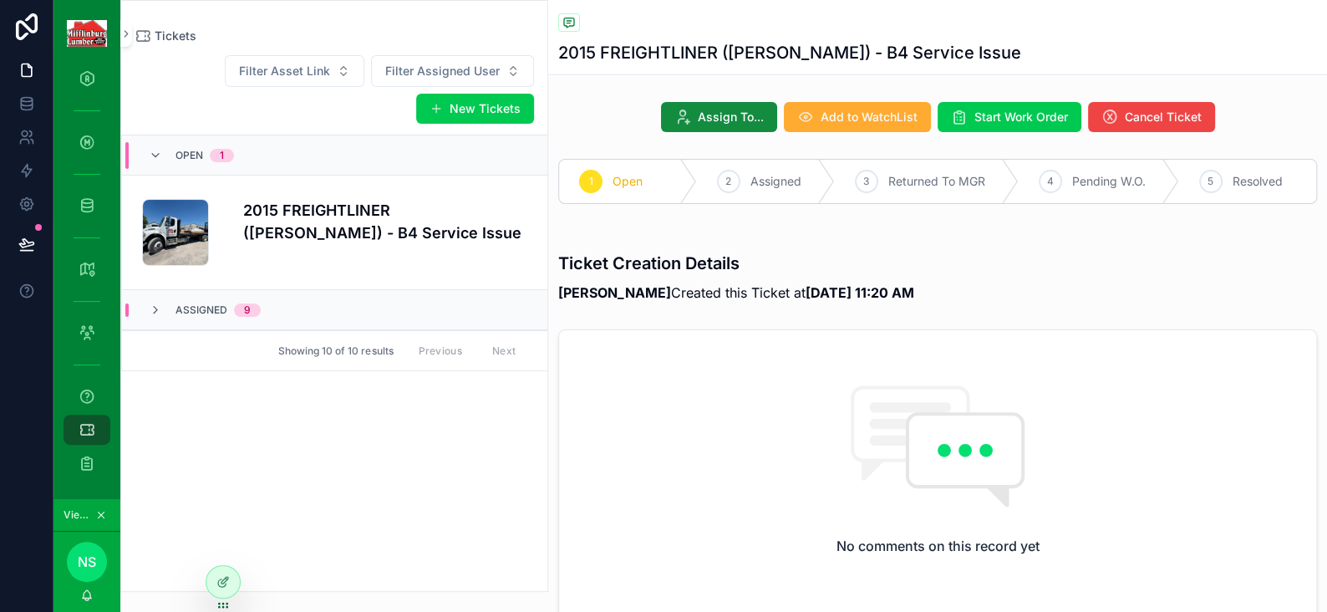
click at [223, 573] on div at bounding box center [222, 582] width 33 height 32
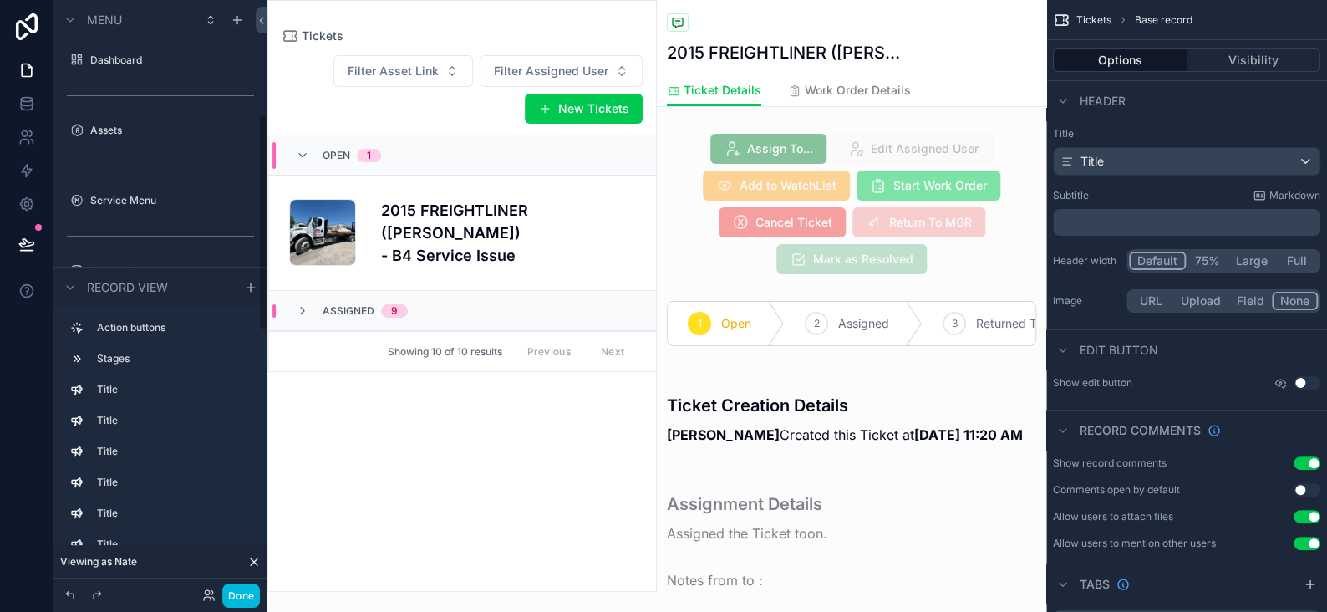
scroll to position [306, 0]
click at [914, 257] on div "scrollable content" at bounding box center [851, 204] width 389 height 154
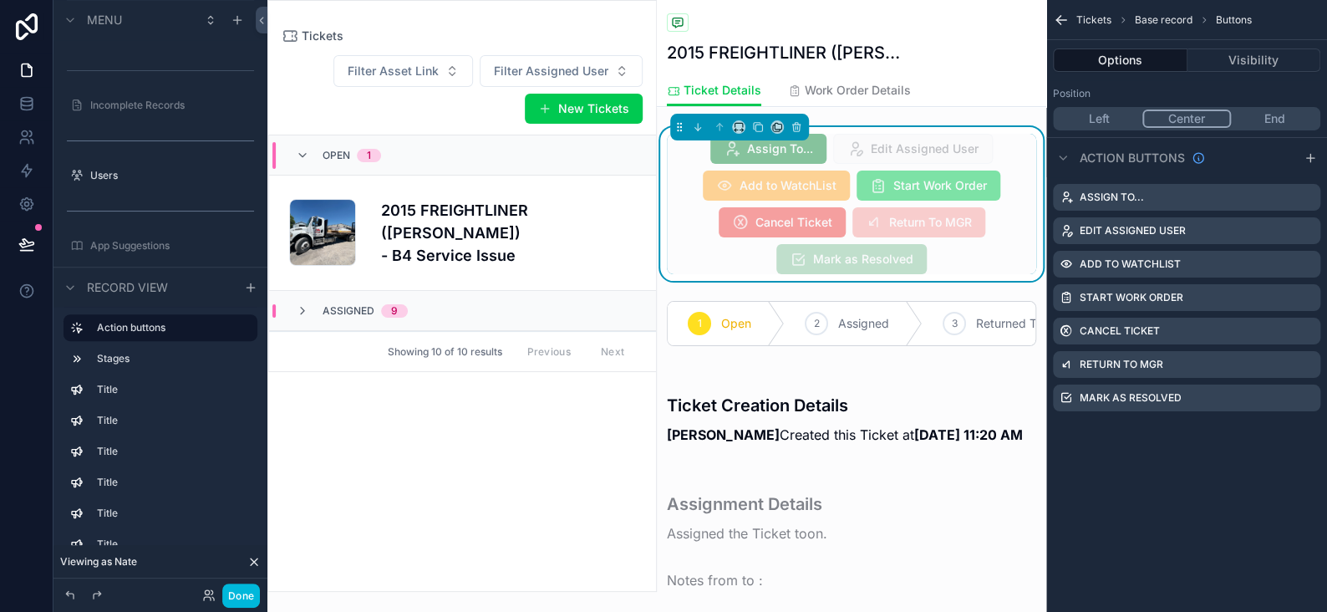
click at [0, 0] on icon "scrollable content" at bounding box center [0, 0] width 0 height 0
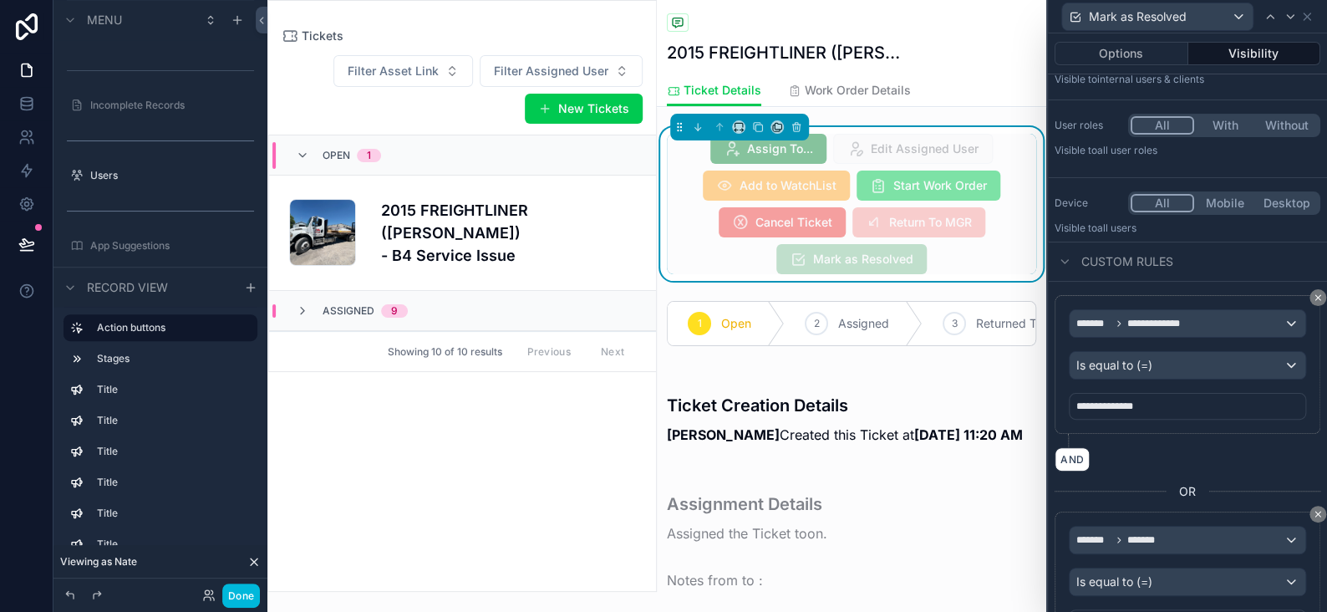
scroll to position [0, 0]
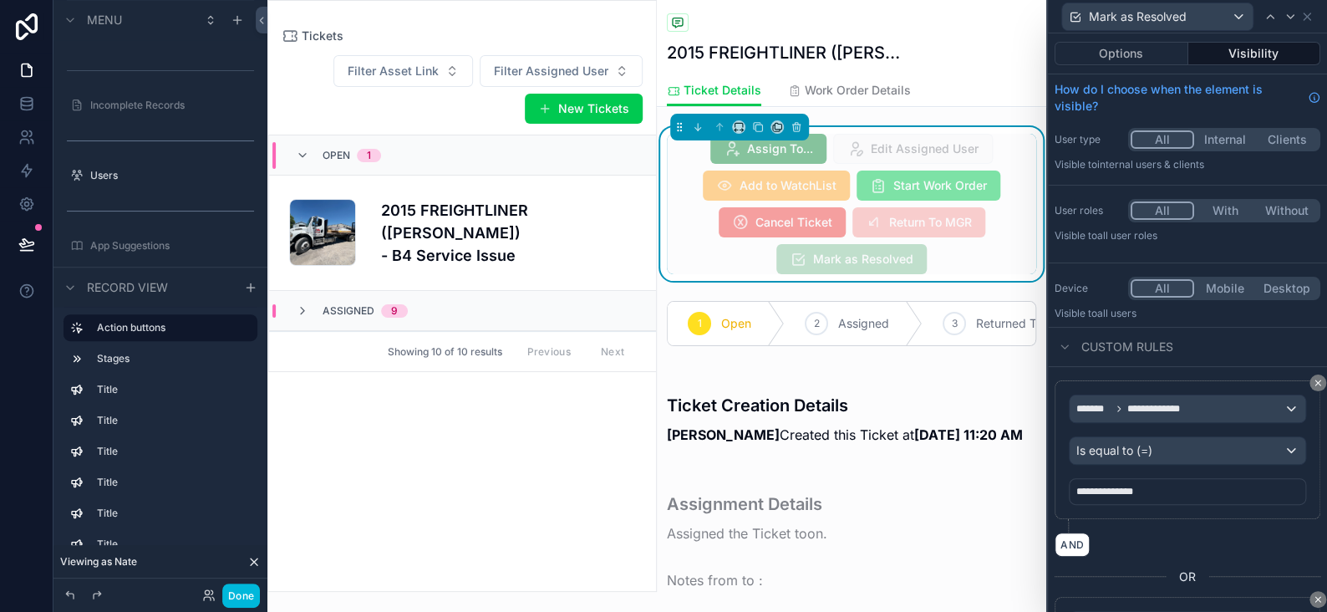
click at [1122, 59] on button "Options" at bounding box center [1122, 53] width 134 height 23
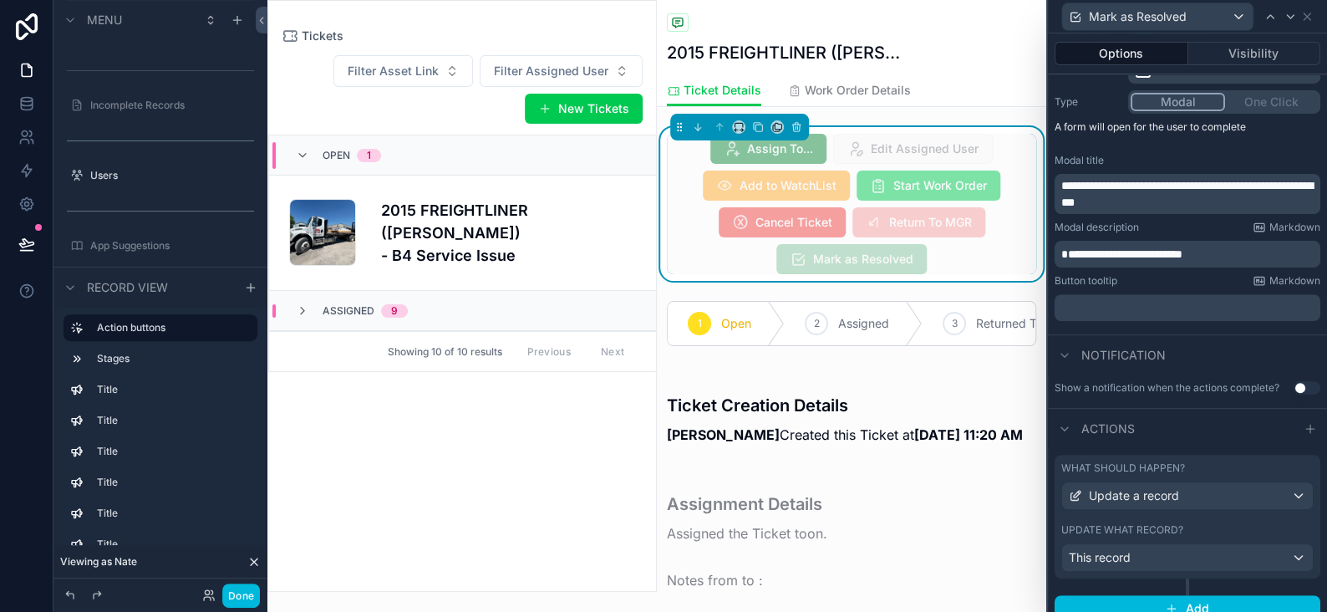
scroll to position [206, 0]
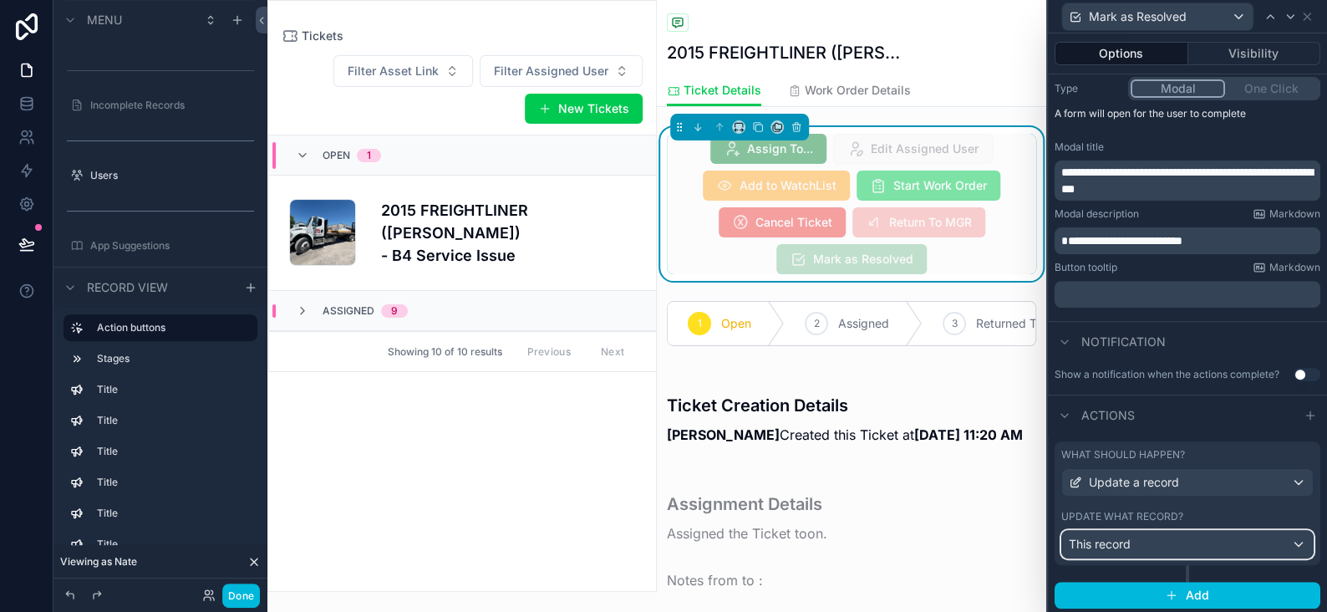
click at [1155, 537] on div "This record" at bounding box center [1187, 544] width 251 height 27
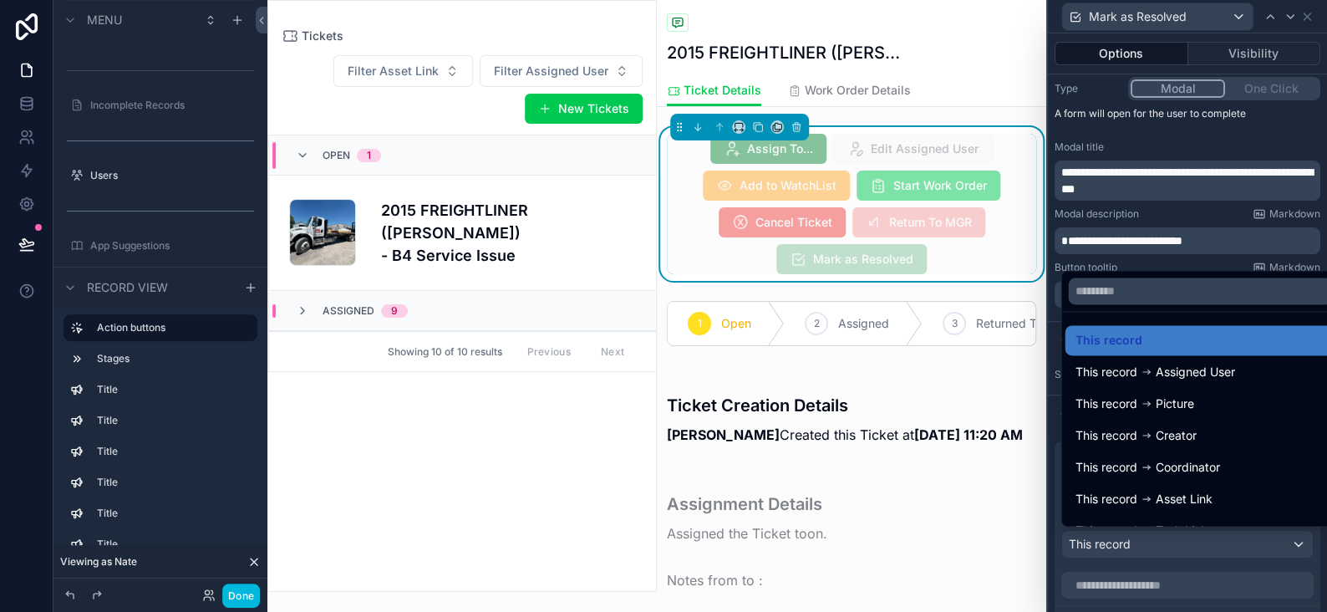
click at [1155, 537] on div at bounding box center [1187, 306] width 279 height 612
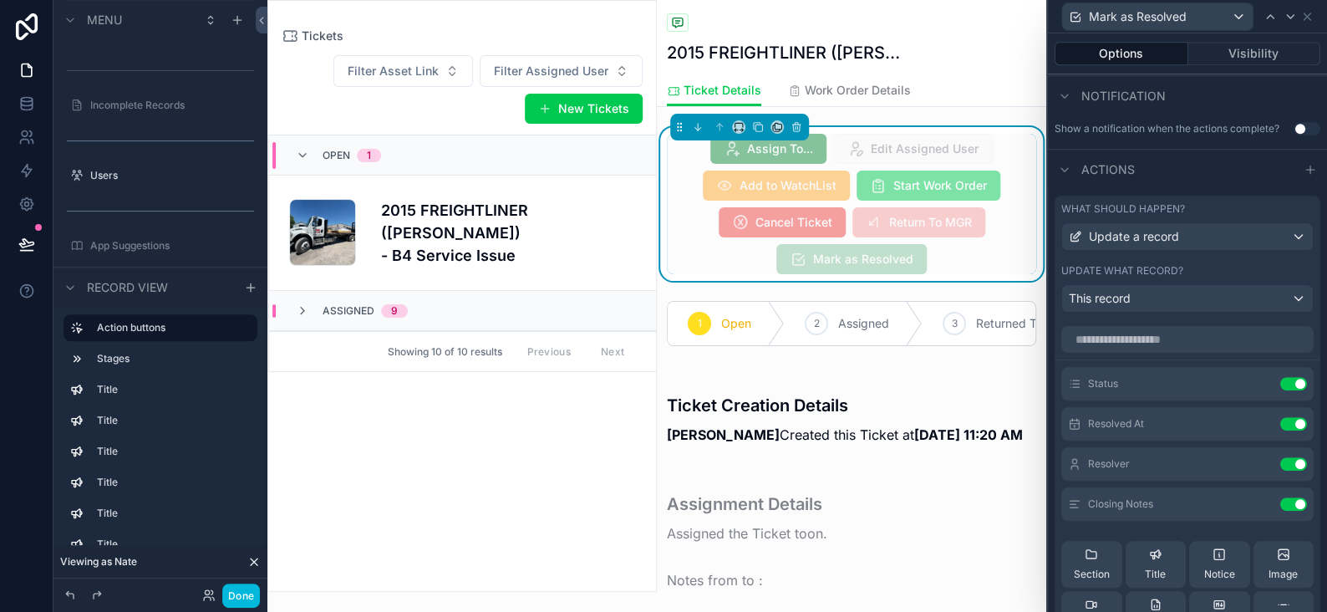
scroll to position [457, 0]
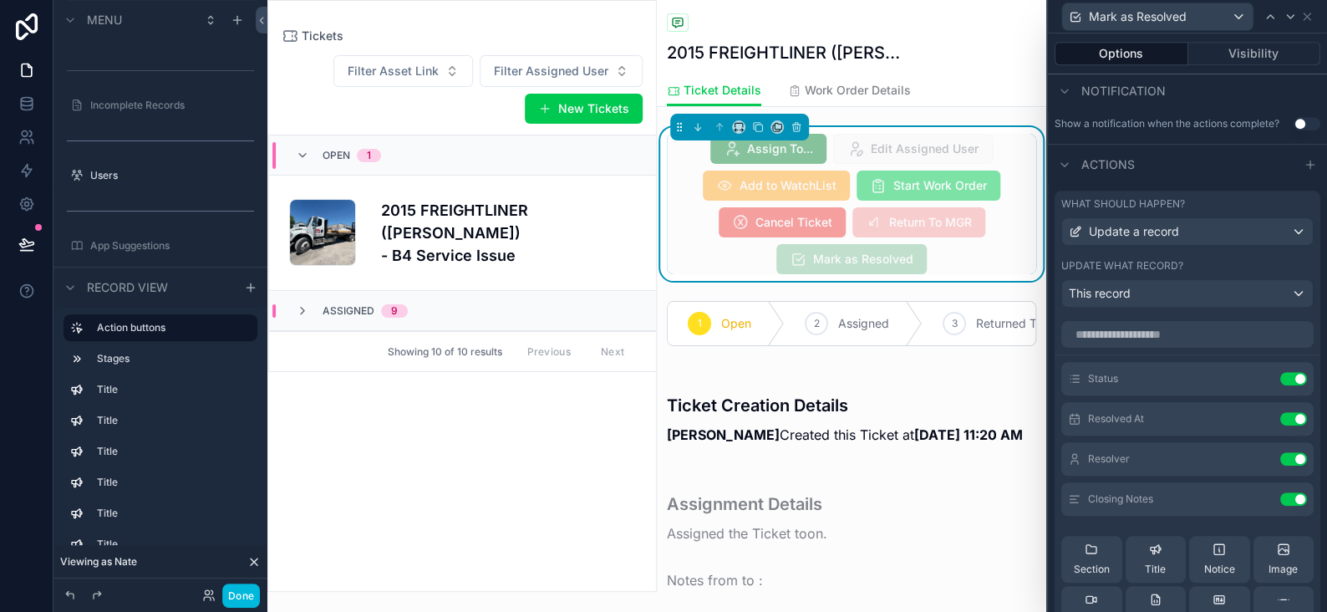
click at [1254, 46] on button "Visibility" at bounding box center [1255, 53] width 133 height 23
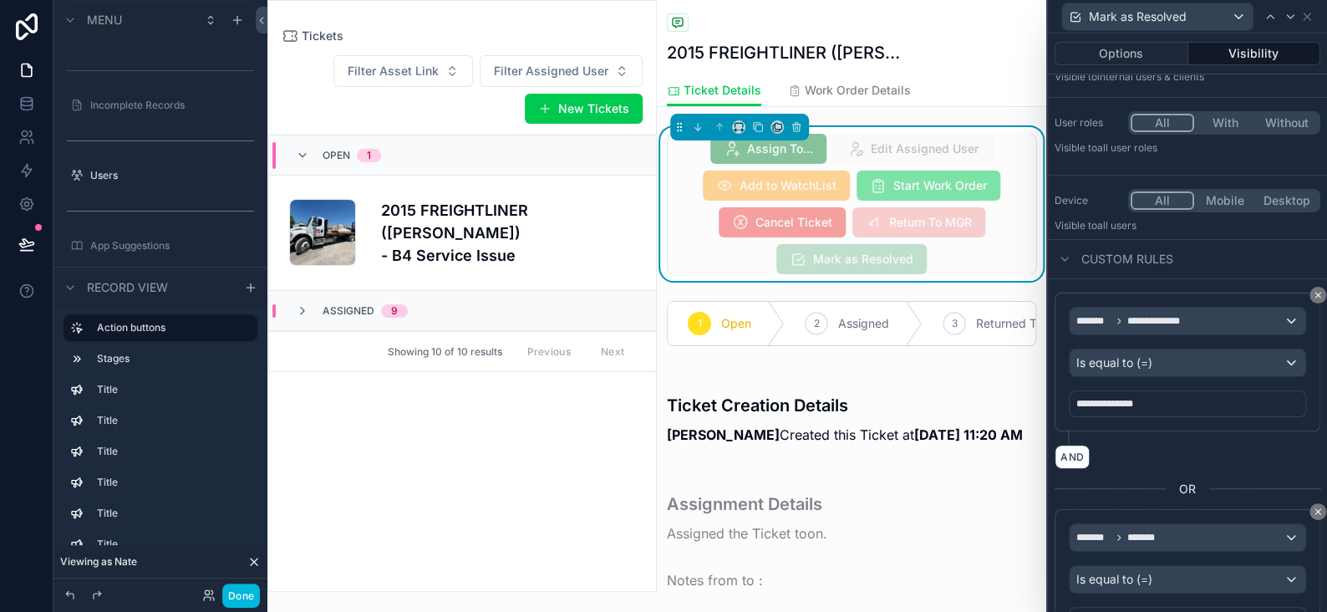
scroll to position [171, 0]
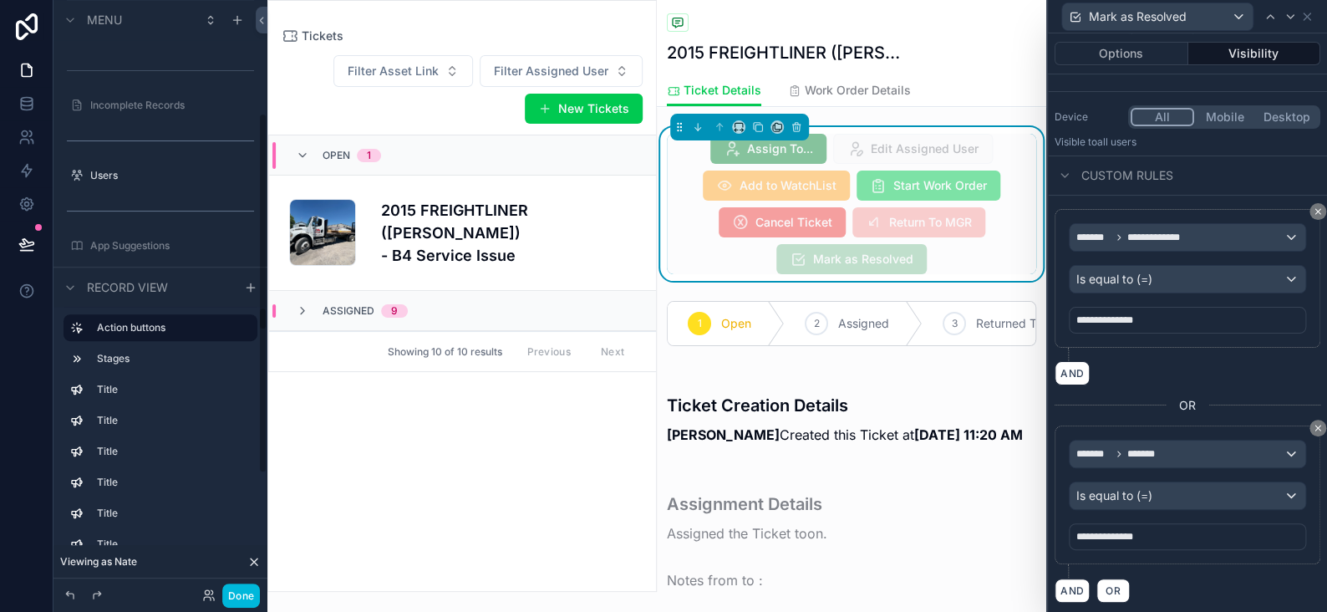
click at [228, 598] on button "Done" at bounding box center [241, 595] width 38 height 24
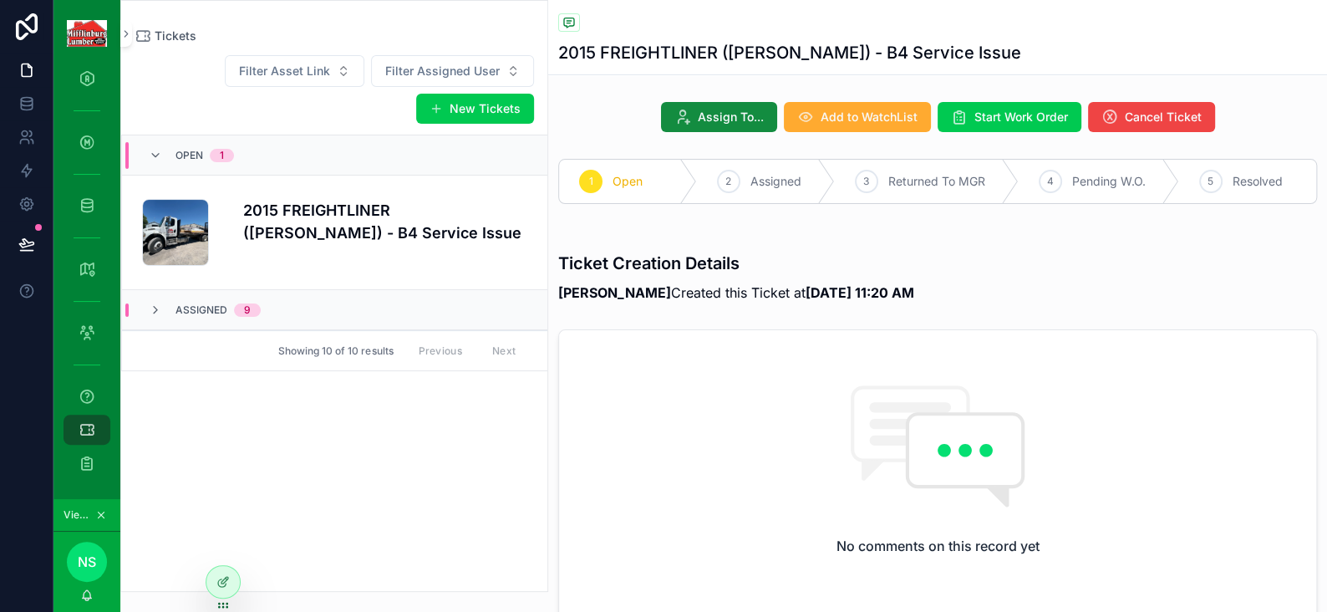
click at [219, 588] on icon at bounding box center [222, 581] width 13 height 13
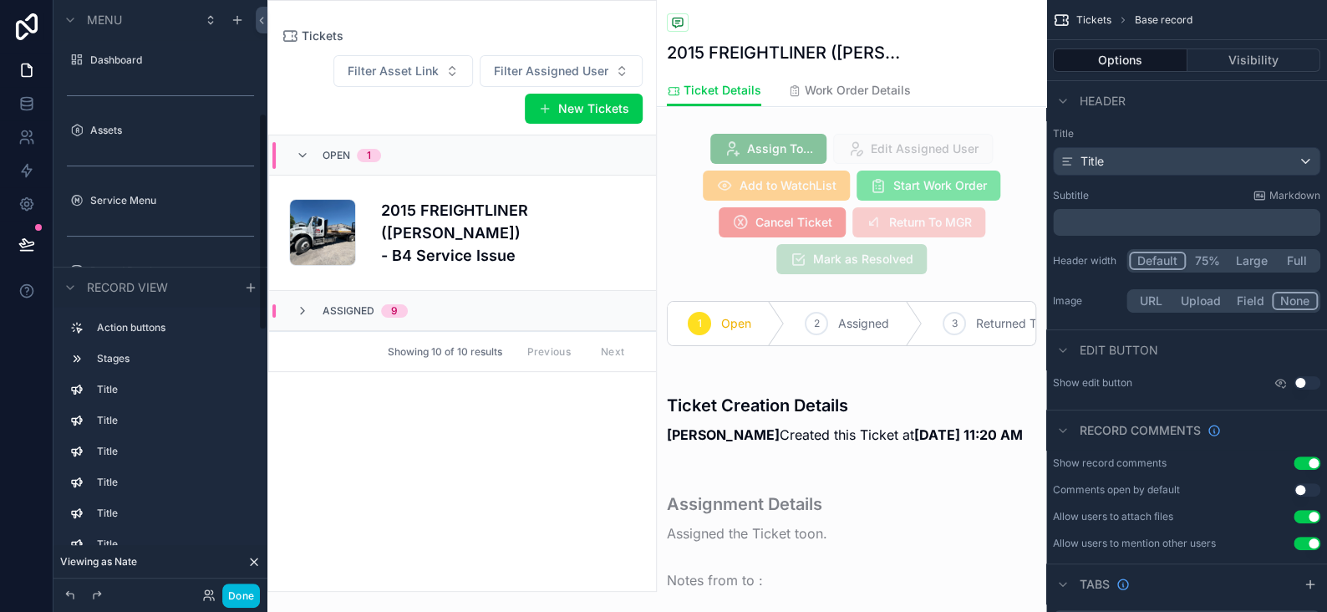
scroll to position [306, 0]
click at [242, 602] on button "Done" at bounding box center [241, 595] width 38 height 24
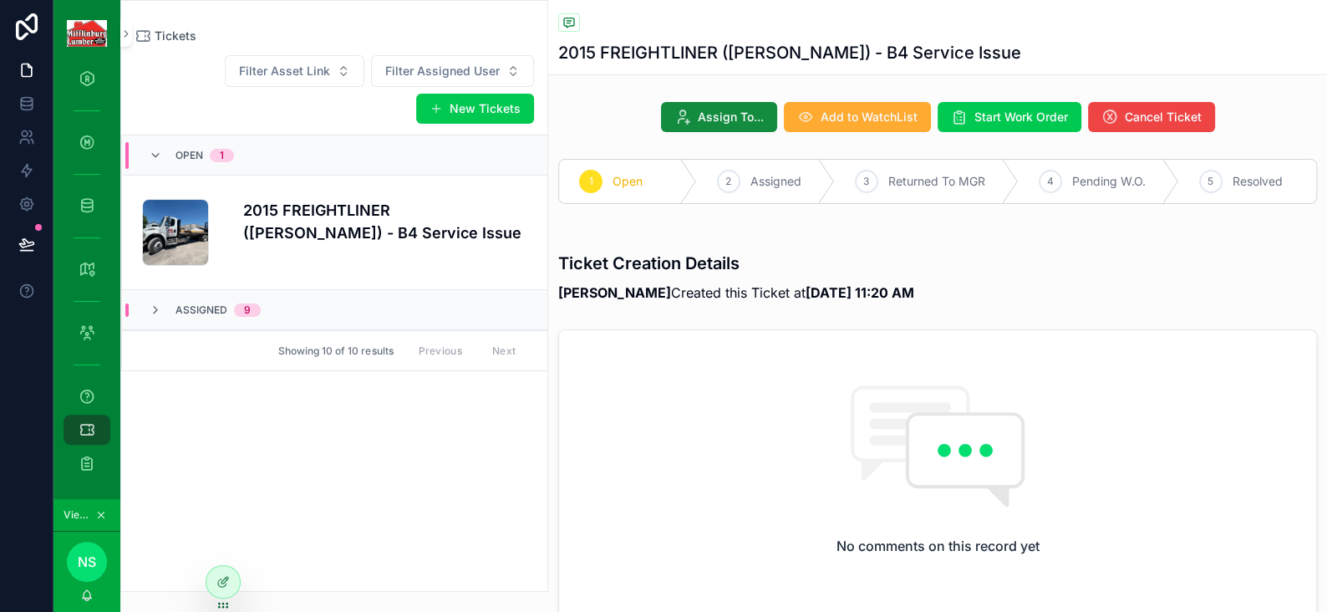
click at [304, 242] on h4 "2015 FREIGHTLINER ([PERSON_NAME]) - B4 Service Issue" at bounding box center [385, 221] width 284 height 45
click at [968, 129] on button "Start Work Order" at bounding box center [1010, 117] width 144 height 30
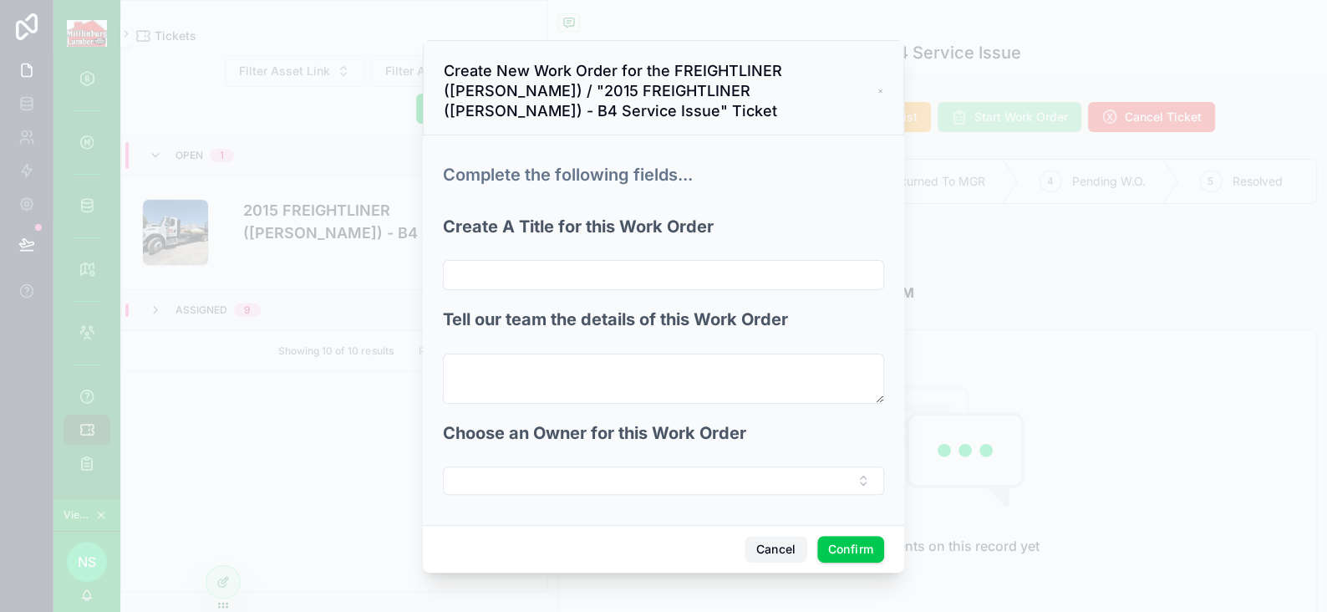
click at [787, 541] on button "Cancel" at bounding box center [776, 549] width 62 height 27
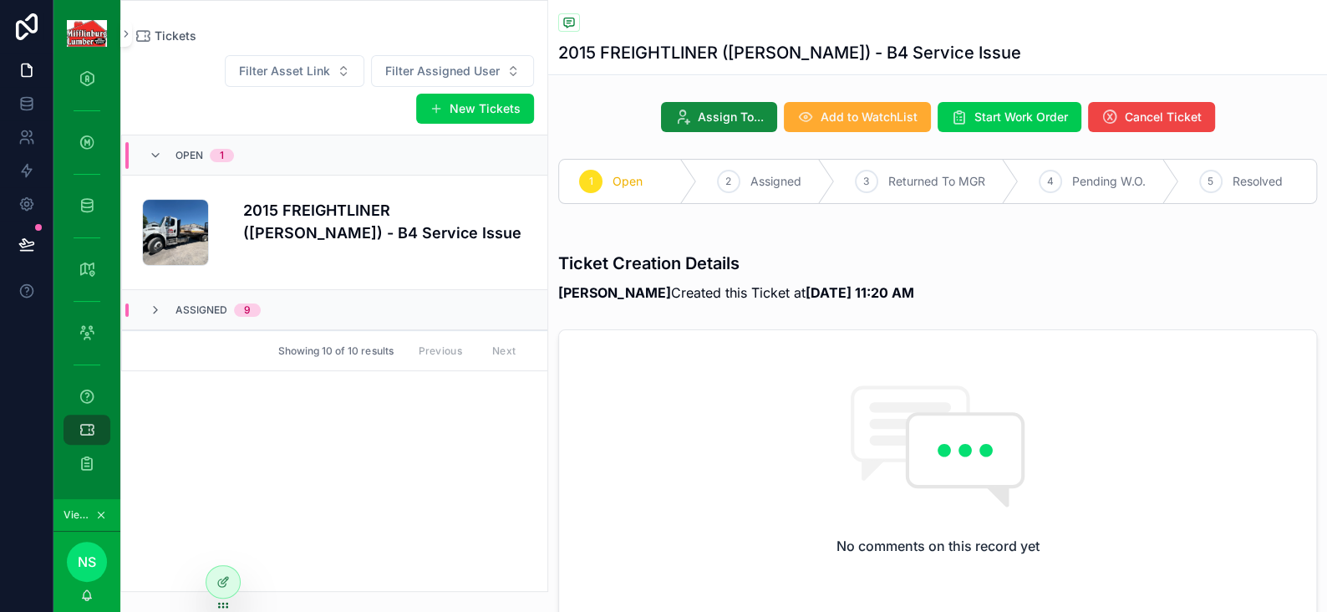
click at [217, 578] on icon at bounding box center [222, 581] width 13 height 13
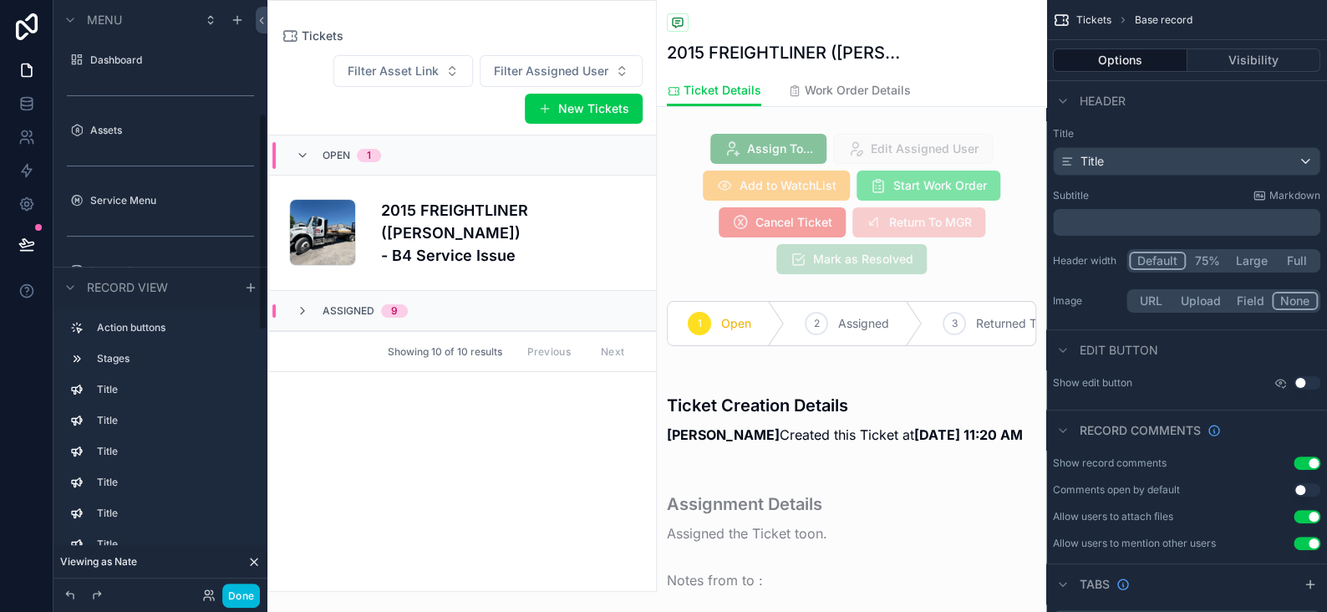
scroll to position [306, 0]
click at [928, 172] on div "scrollable content" at bounding box center [851, 204] width 389 height 154
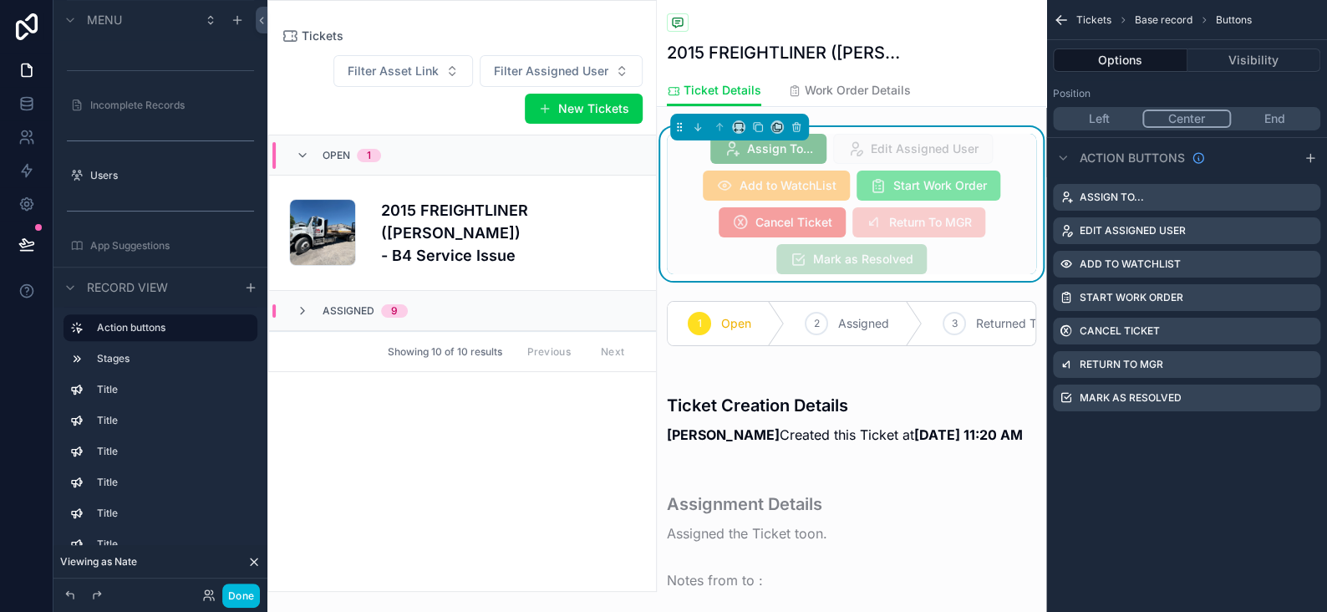
click at [0, 0] on icon "scrollable content" at bounding box center [0, 0] width 0 height 0
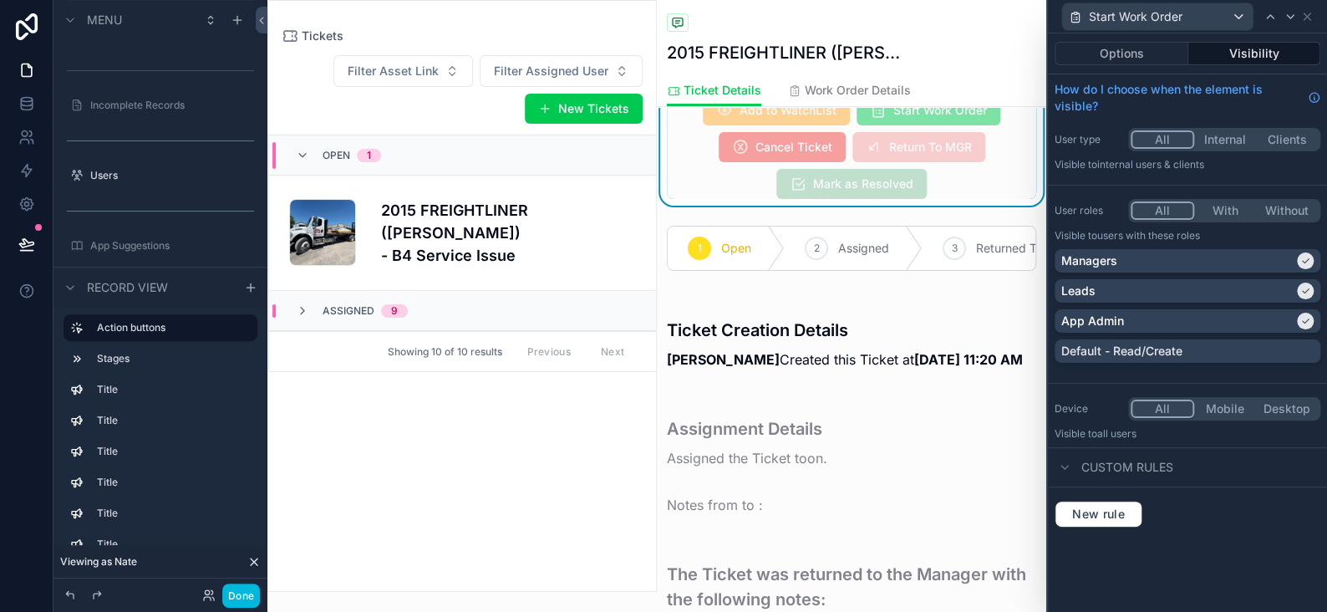
scroll to position [0, 0]
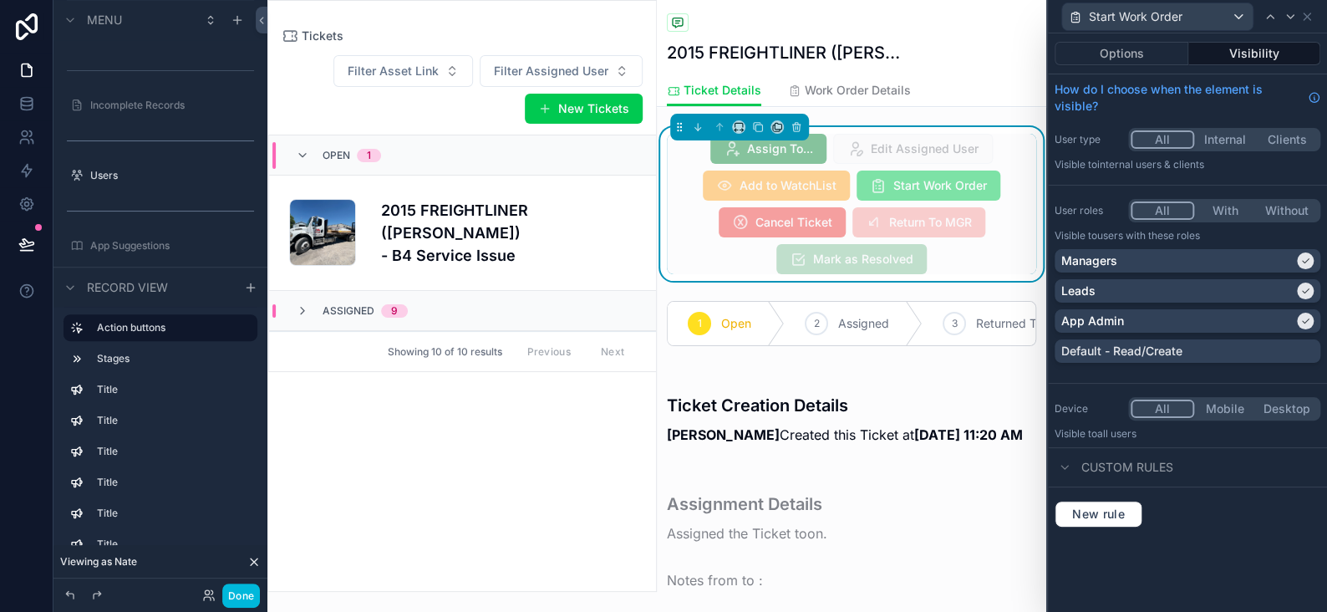
click at [1014, 260] on div "Assign To... Edit Assigned User Add to WatchList Start Work Order Cancel Ticket…" at bounding box center [851, 204] width 369 height 140
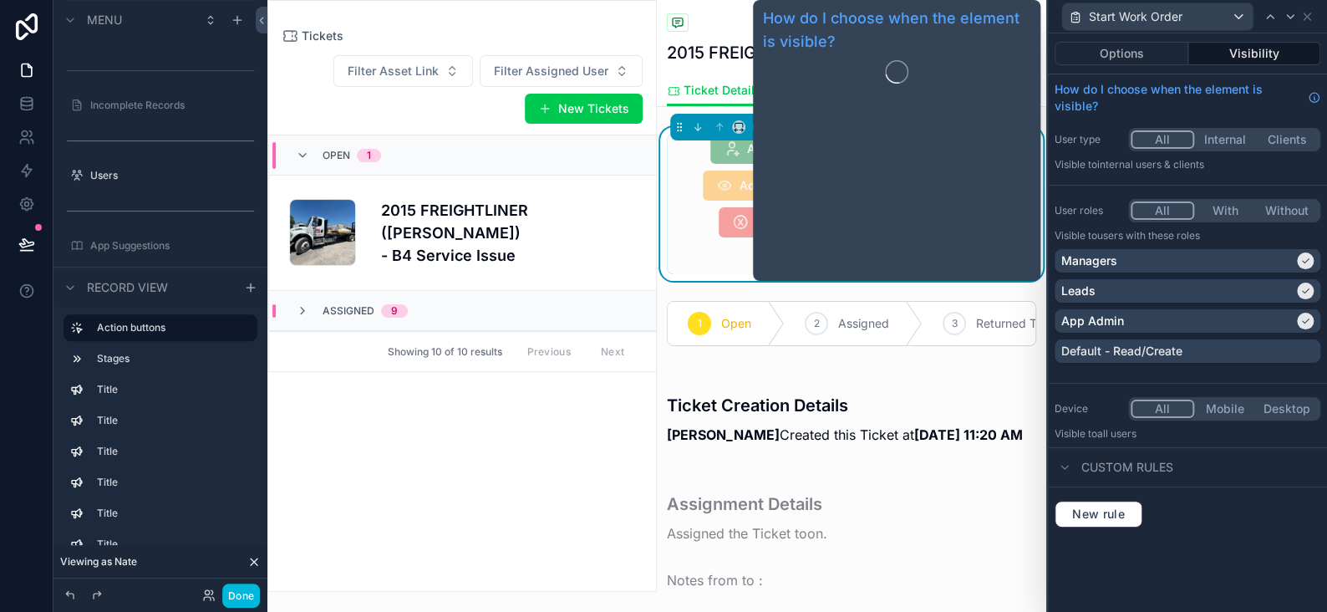
click at [1112, 49] on button "Options" at bounding box center [1122, 53] width 134 height 23
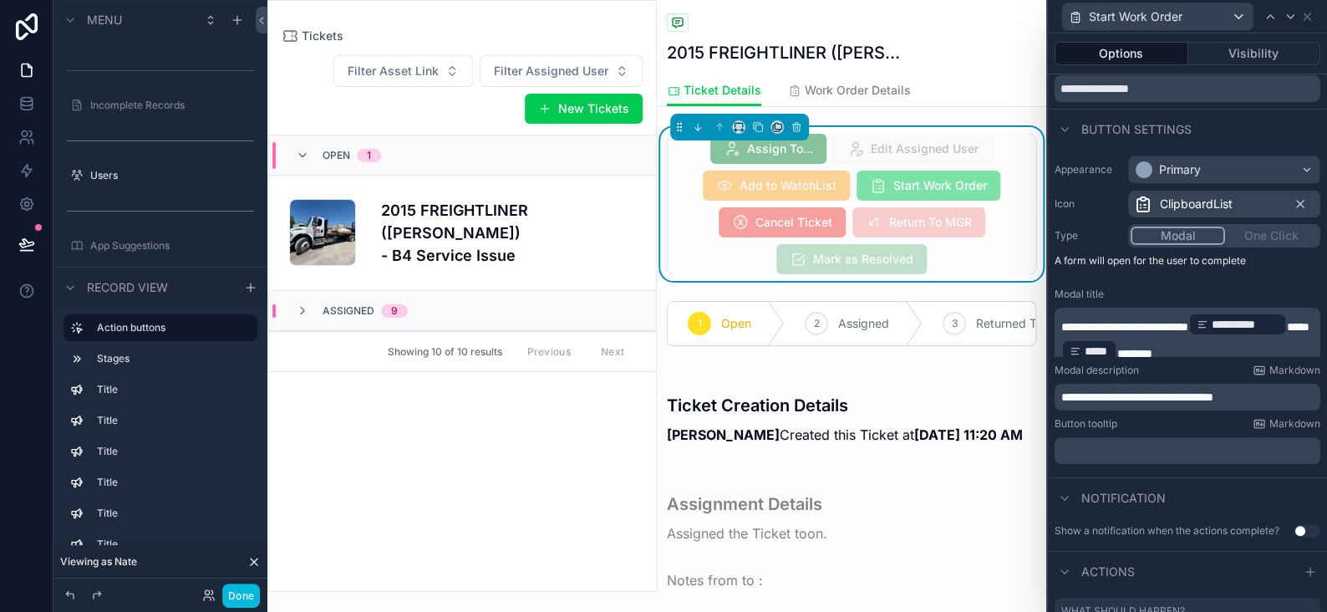
scroll to position [167, 0]
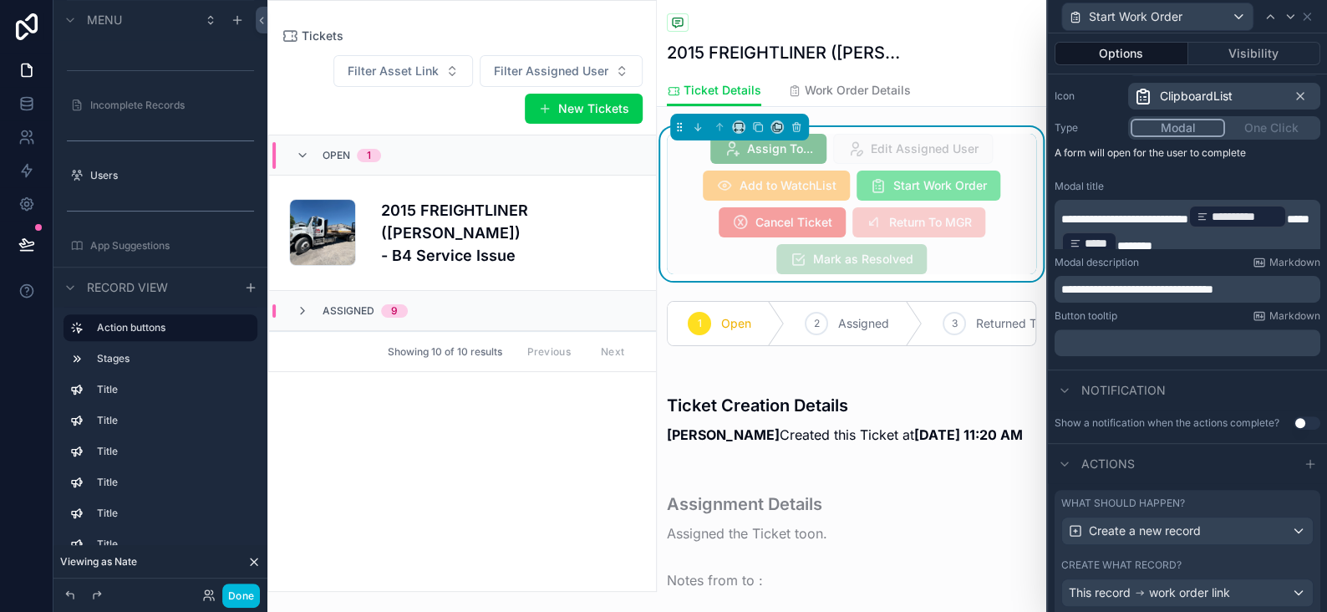
click at [1130, 48] on button "Options" at bounding box center [1122, 53] width 134 height 23
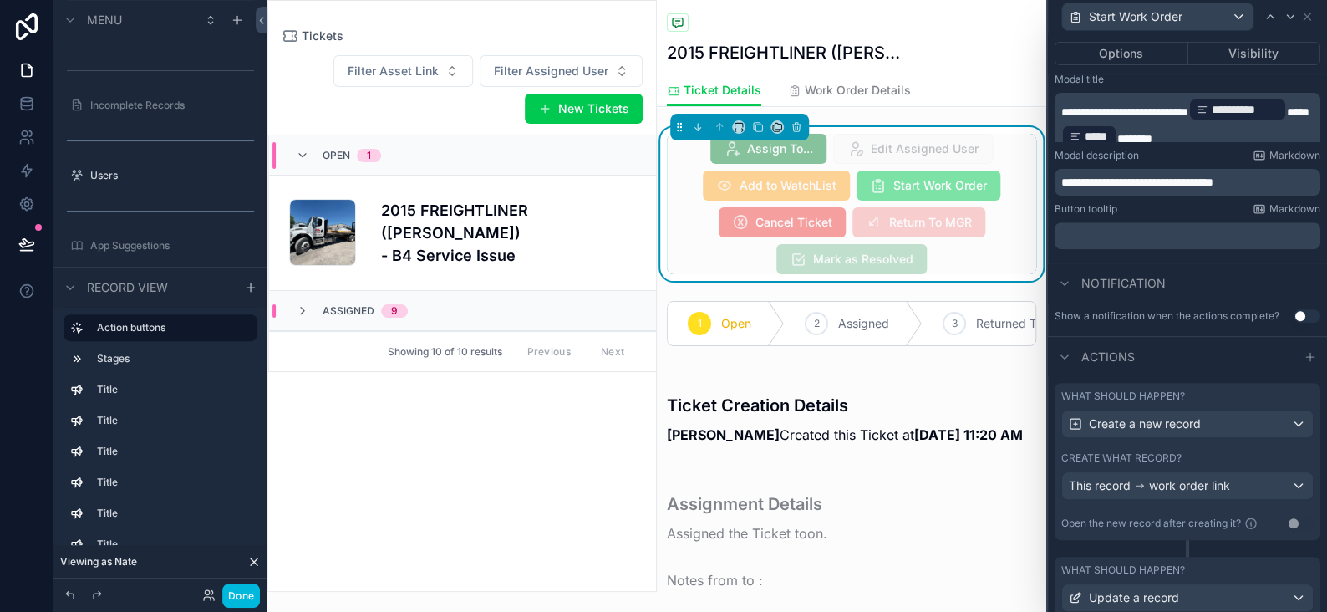
scroll to position [389, 0]
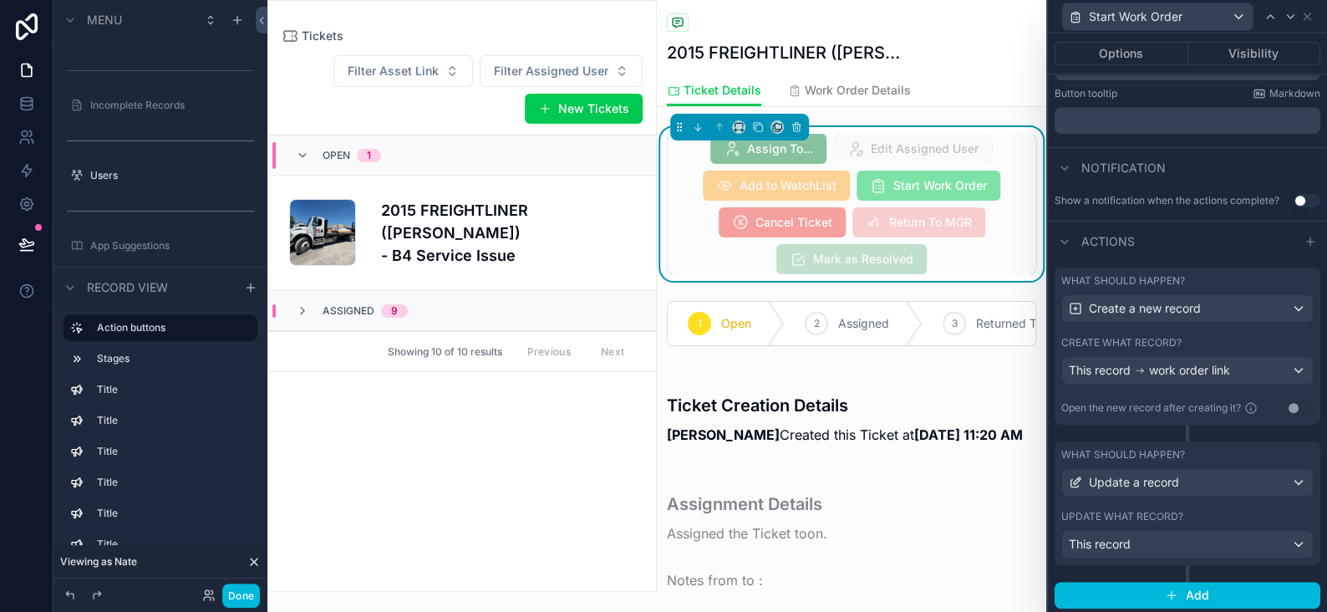
click at [1133, 559] on div "What should happen? Update a record Update what record? This record" at bounding box center [1188, 503] width 266 height 124
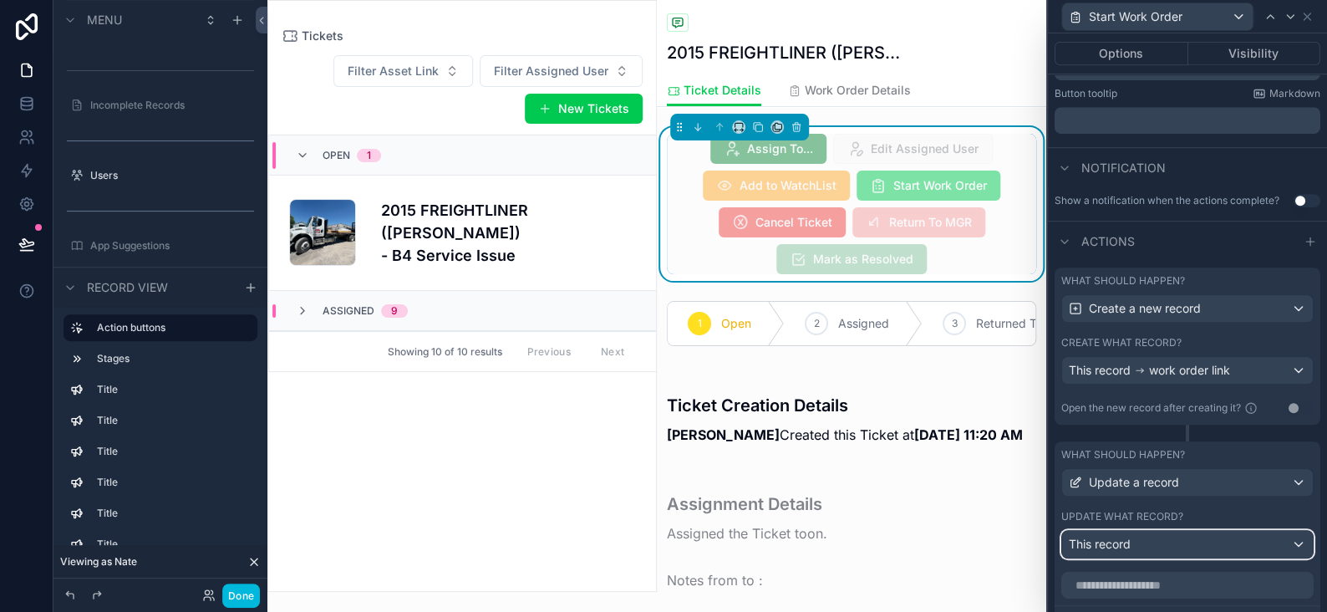
click at [1138, 552] on div "This record" at bounding box center [1187, 544] width 251 height 27
